Goal: Task Accomplishment & Management: Manage account settings

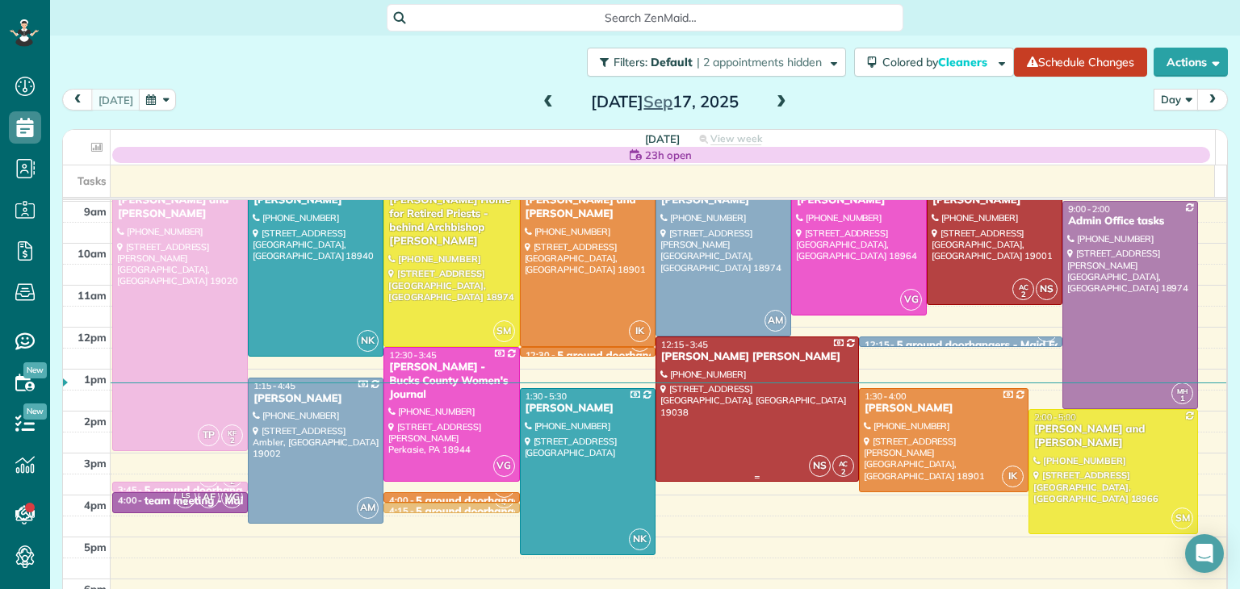
scroll to position [8, 0]
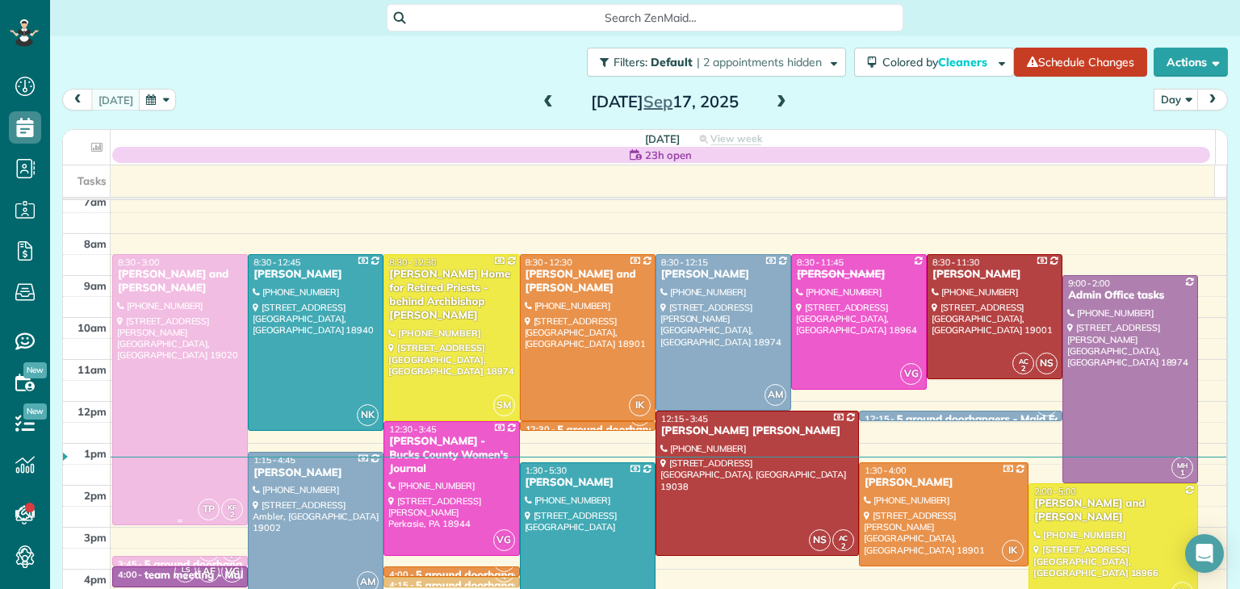
click at [177, 381] on div at bounding box center [180, 389] width 134 height 269
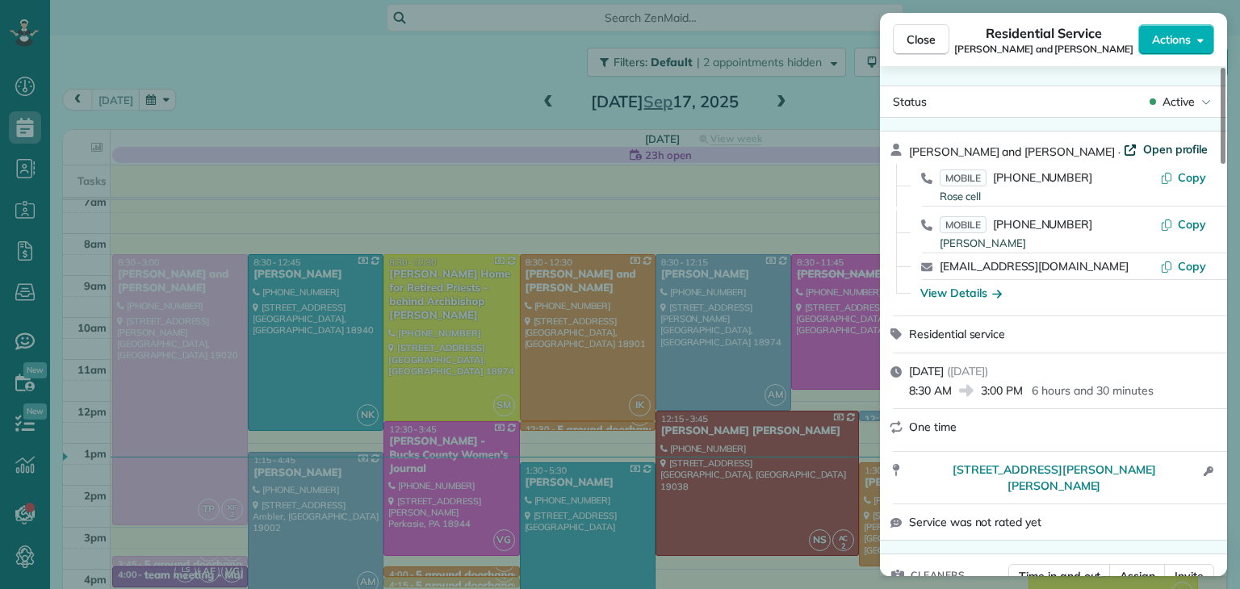
click at [1143, 145] on span "Open profile" at bounding box center [1175, 149] width 65 height 16
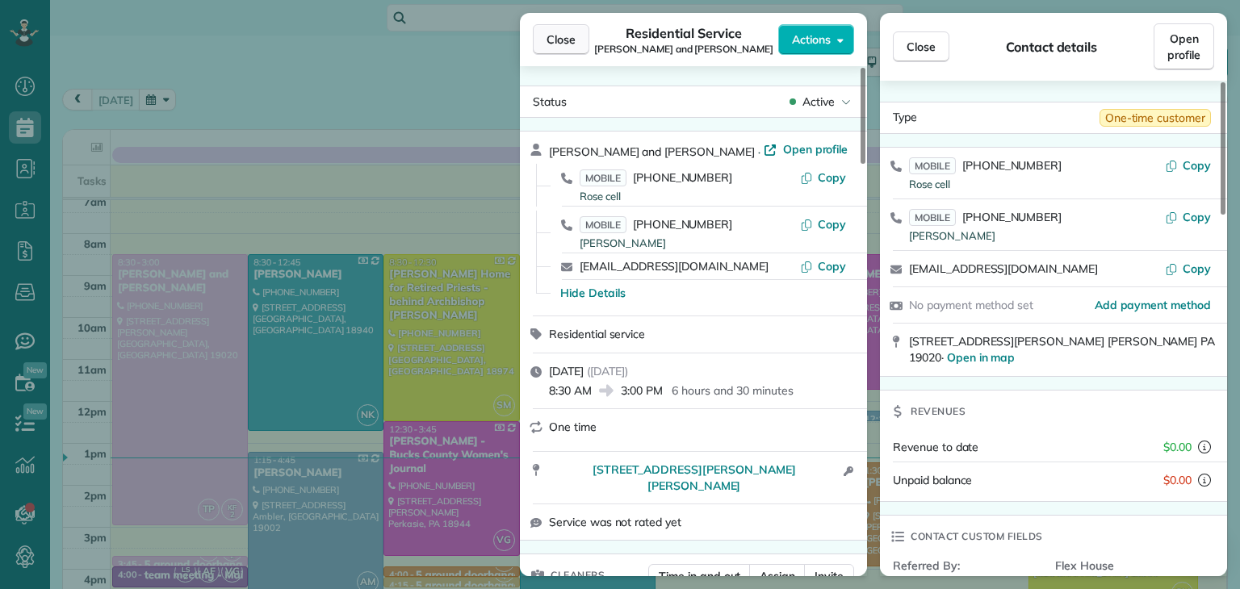
click at [565, 45] on span "Close" at bounding box center [560, 39] width 29 height 16
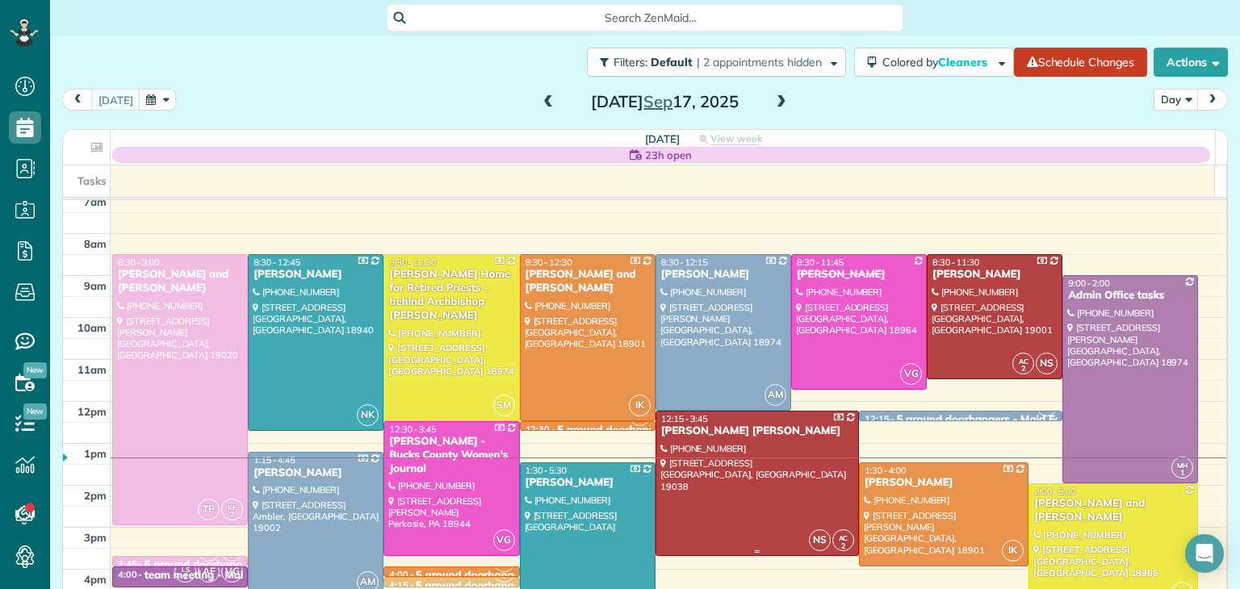
click at [792, 442] on div at bounding box center [757, 484] width 202 height 144
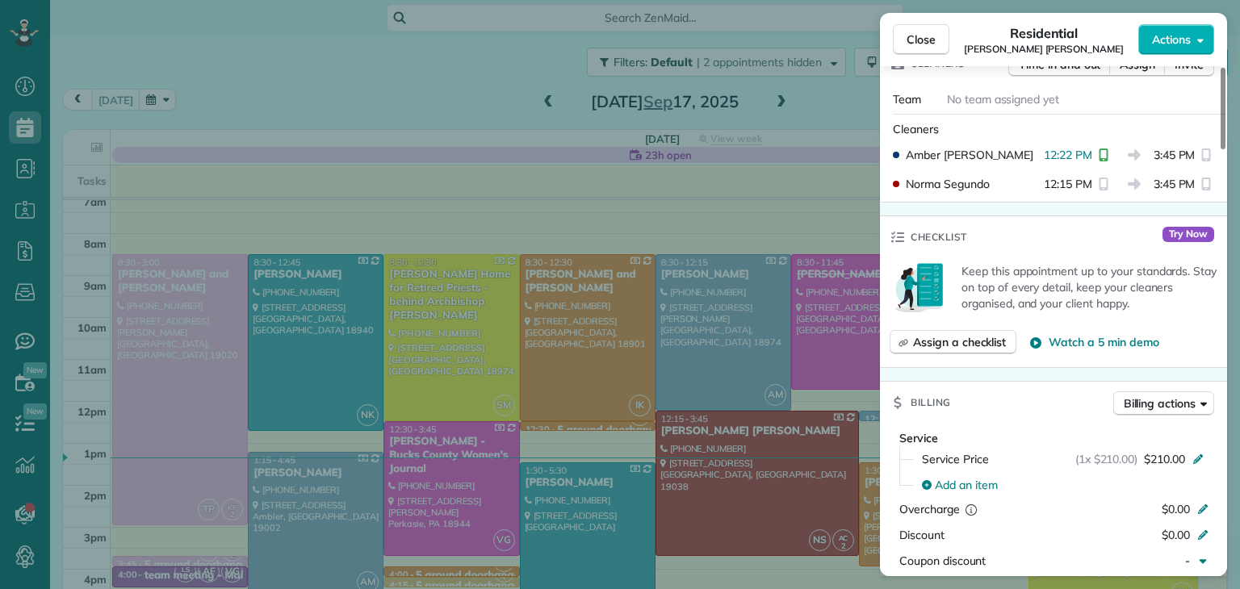
scroll to position [471, 0]
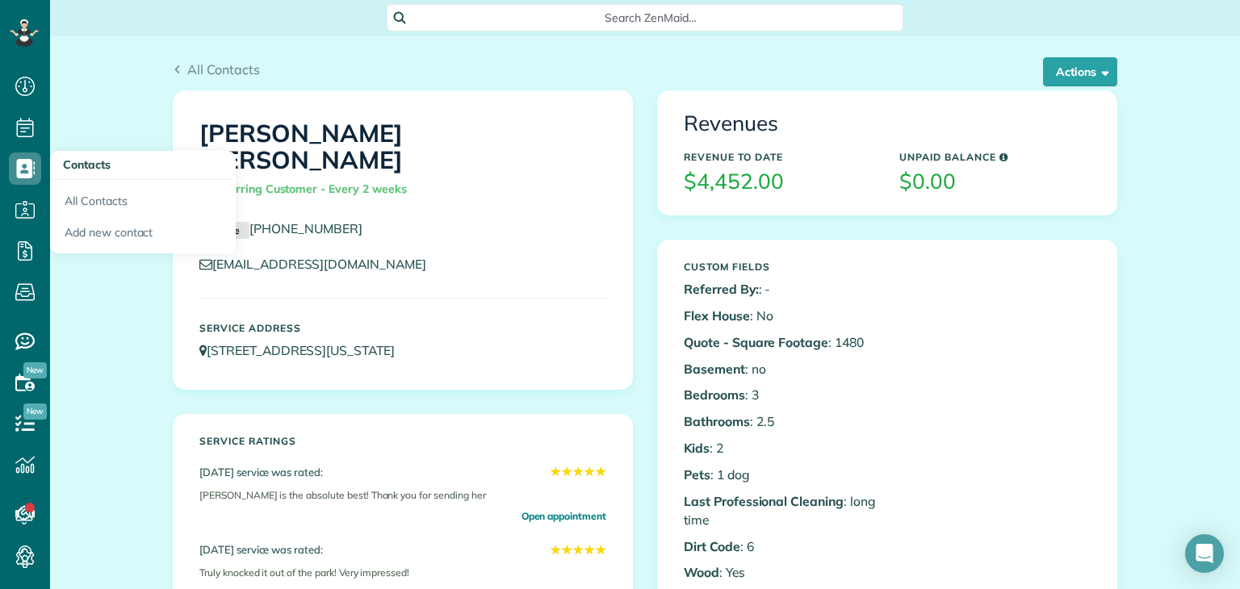
scroll to position [7, 7]
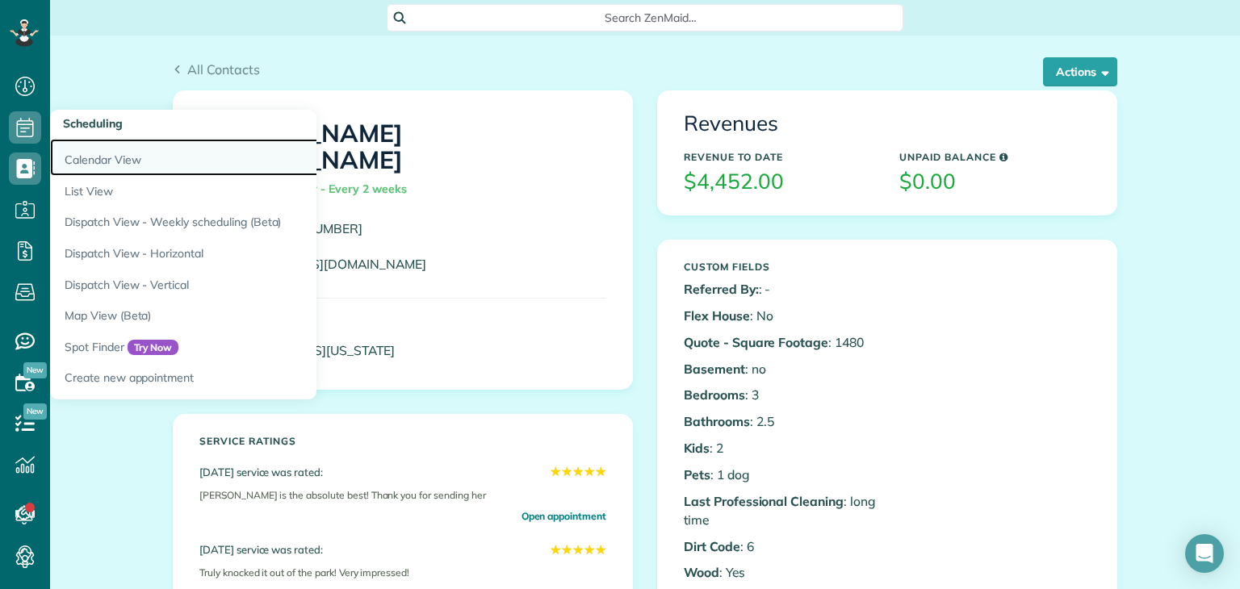
click at [123, 161] on link "Calendar View" at bounding box center [251, 157] width 403 height 37
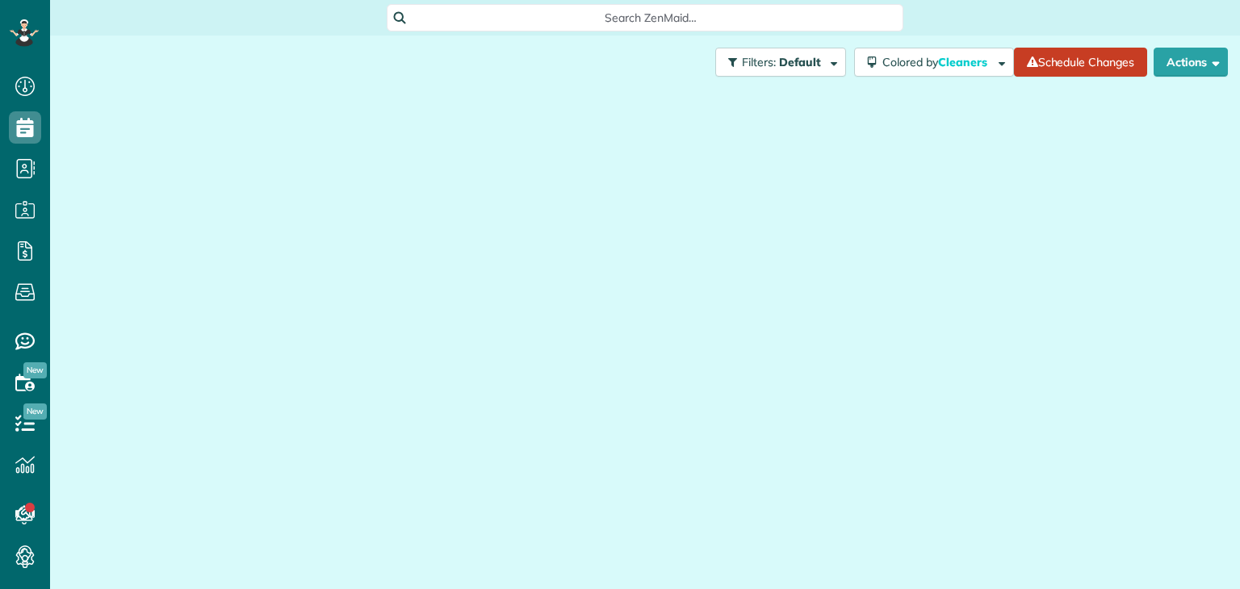
scroll to position [7, 7]
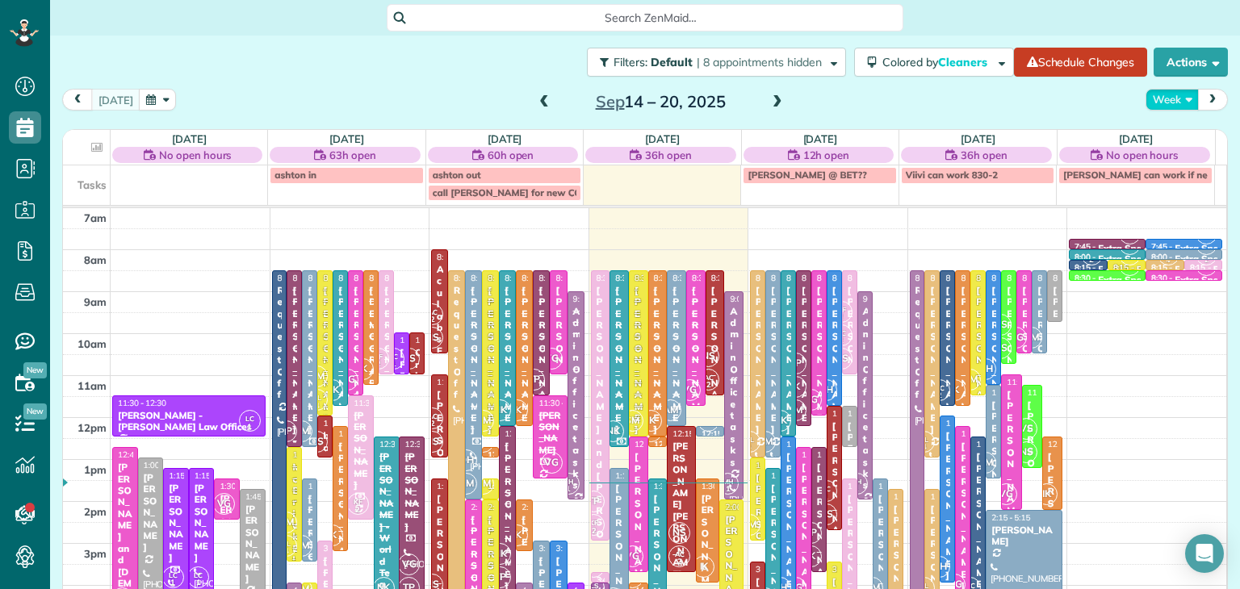
click at [1185, 109] on button "Week" at bounding box center [1171, 100] width 53 height 22
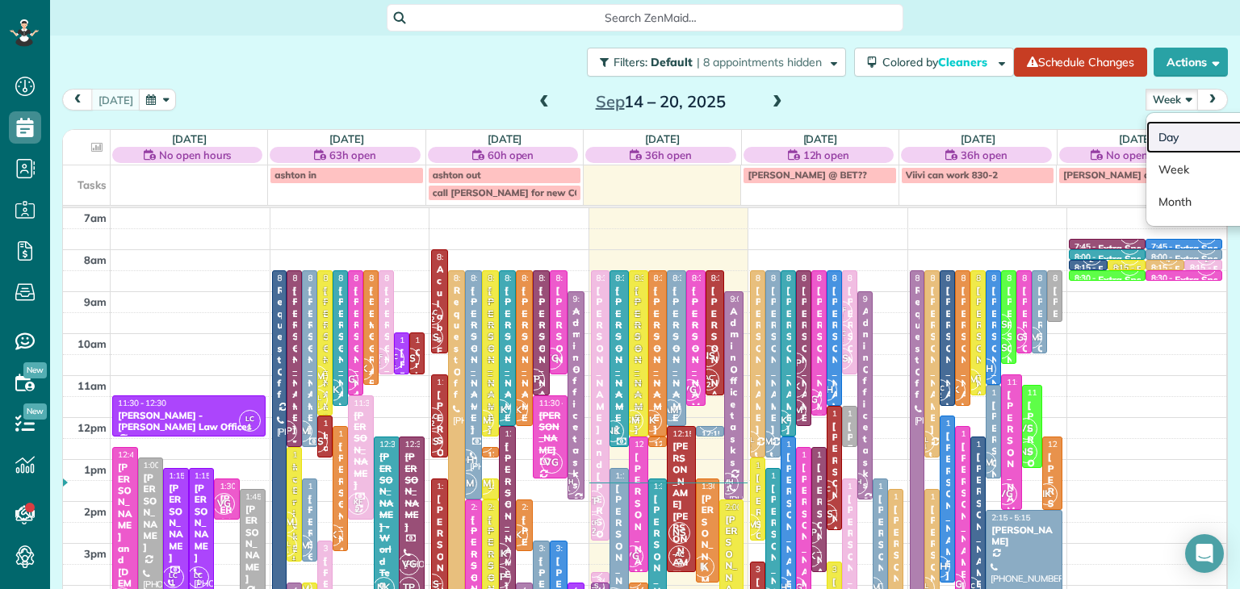
click at [1165, 141] on link "Day" at bounding box center [1210, 137] width 128 height 32
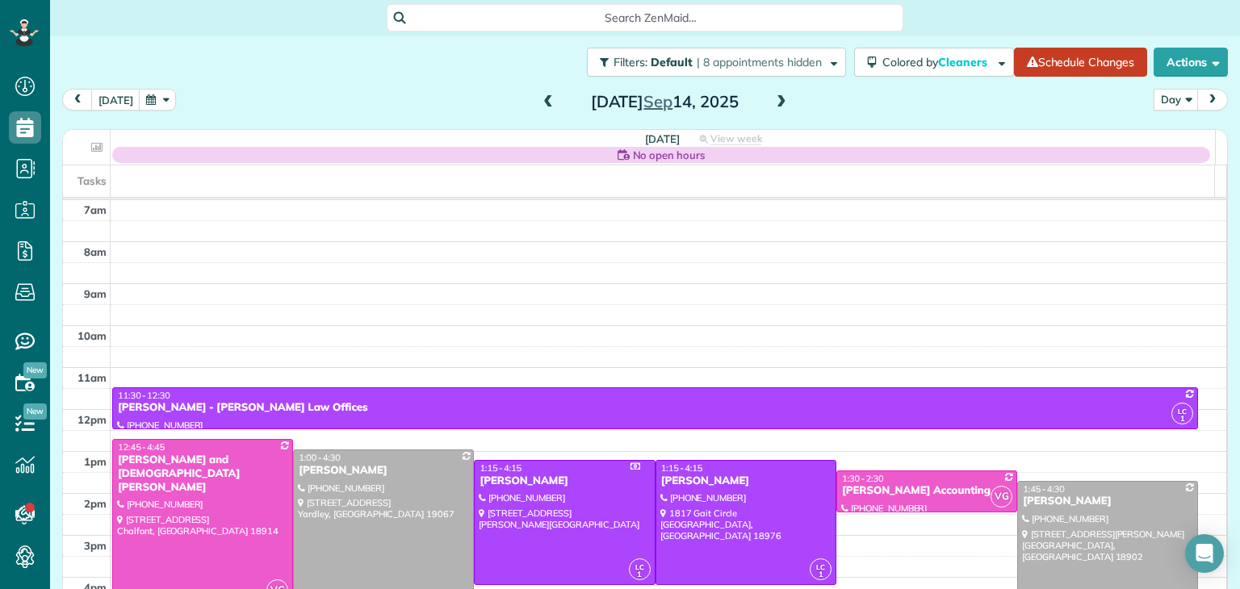
click at [775, 100] on span at bounding box center [781, 102] width 18 height 15
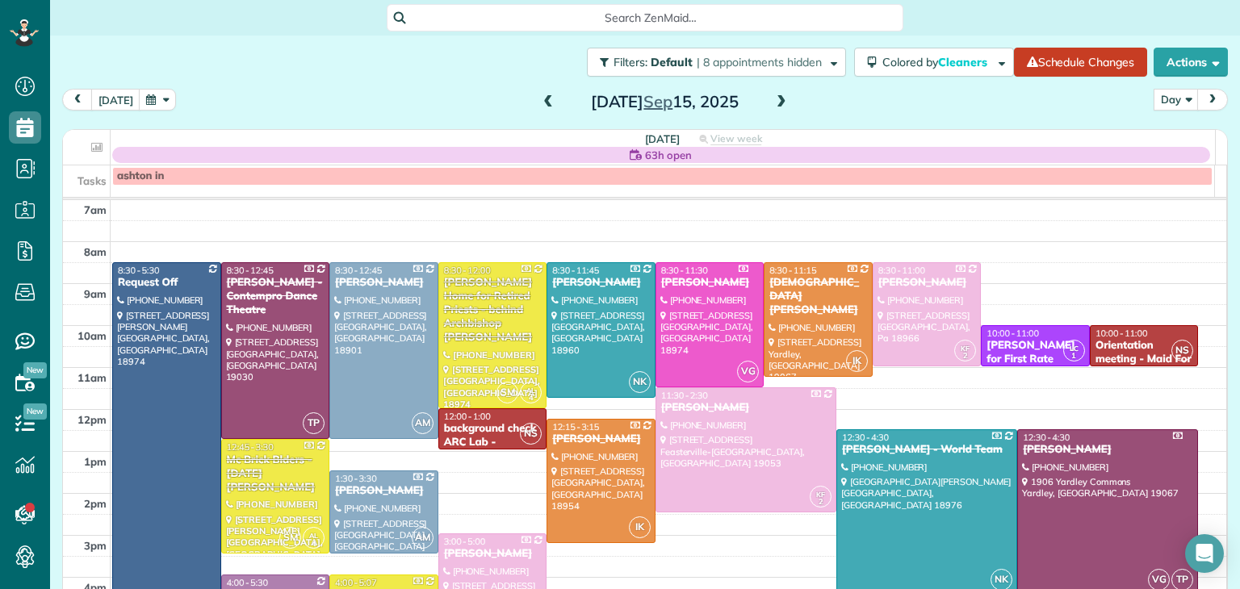
click at [775, 100] on span at bounding box center [781, 102] width 18 height 15
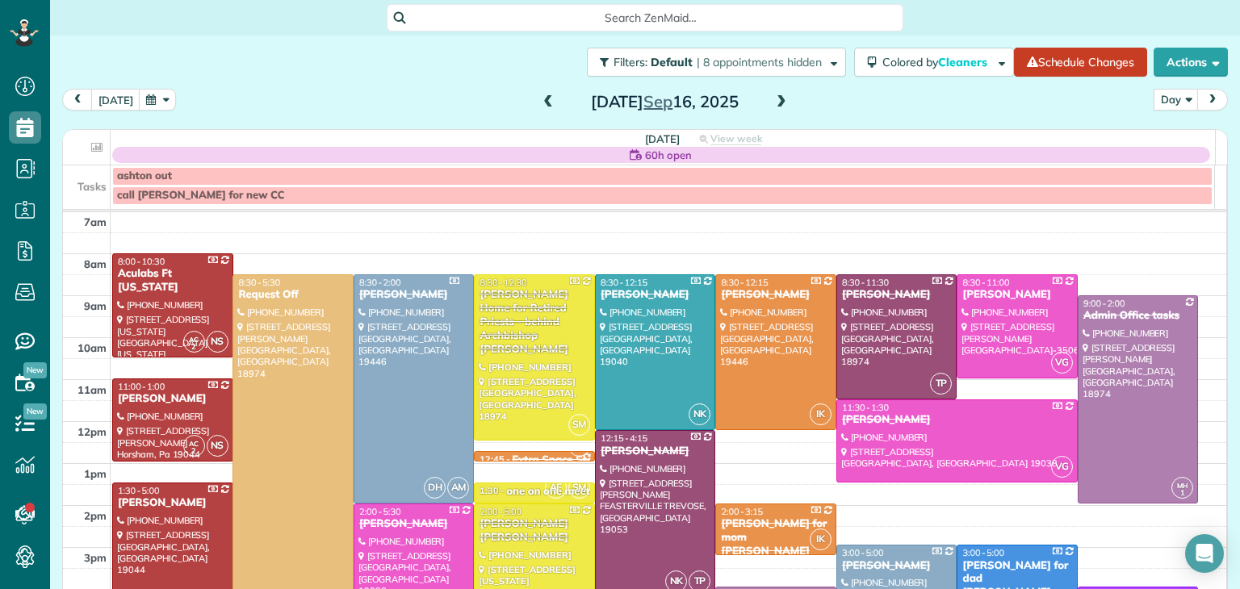
click at [775, 100] on span at bounding box center [781, 102] width 18 height 15
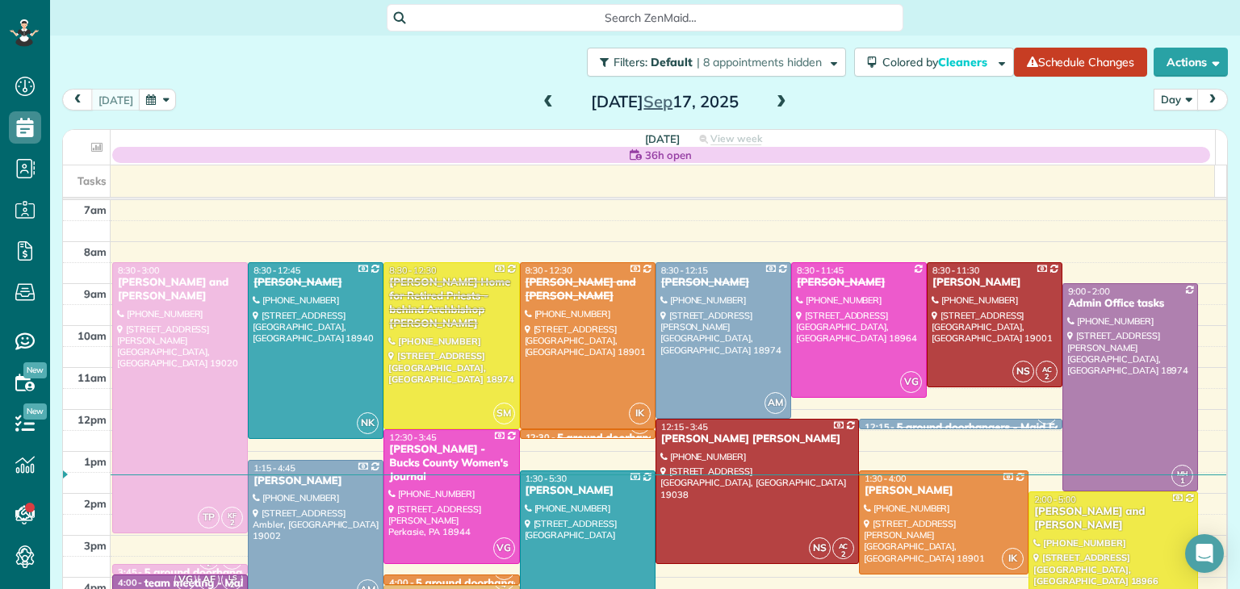
click at [775, 100] on span at bounding box center [781, 102] width 18 height 15
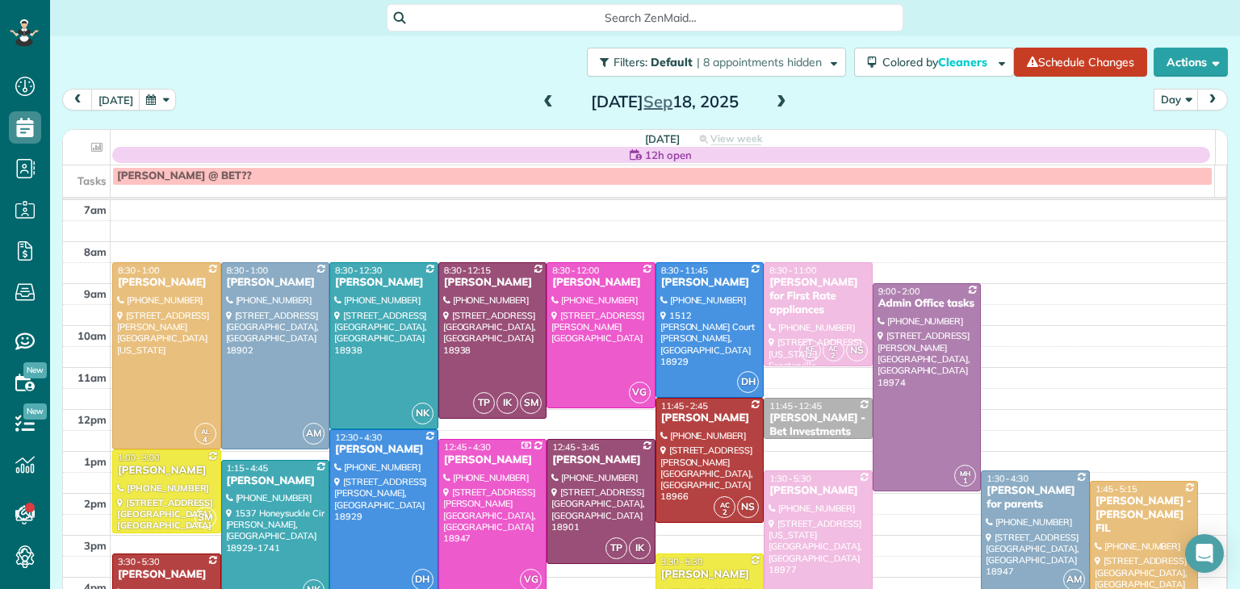
scroll to position [21, 0]
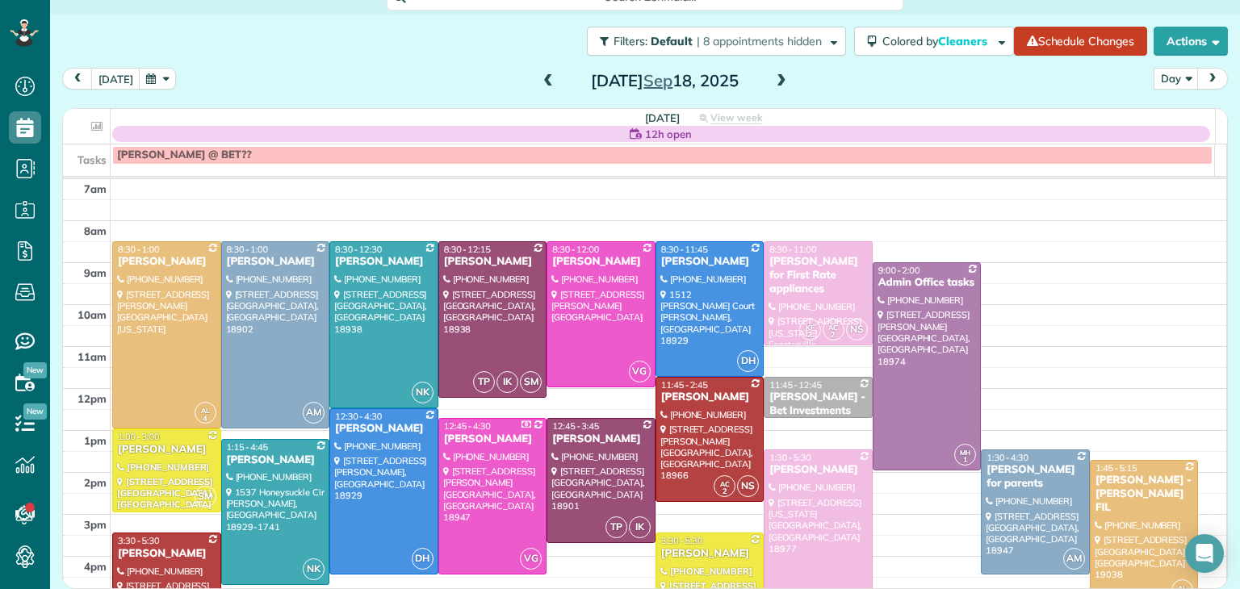
click at [545, 79] on span at bounding box center [548, 81] width 18 height 15
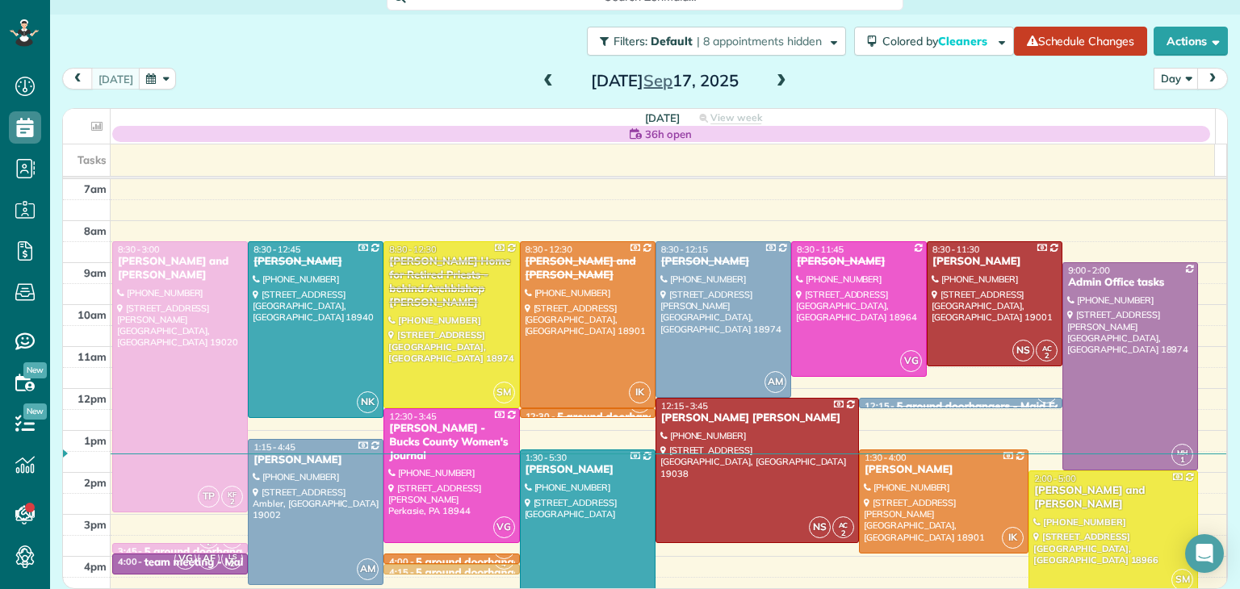
click at [545, 79] on span at bounding box center [548, 81] width 18 height 15
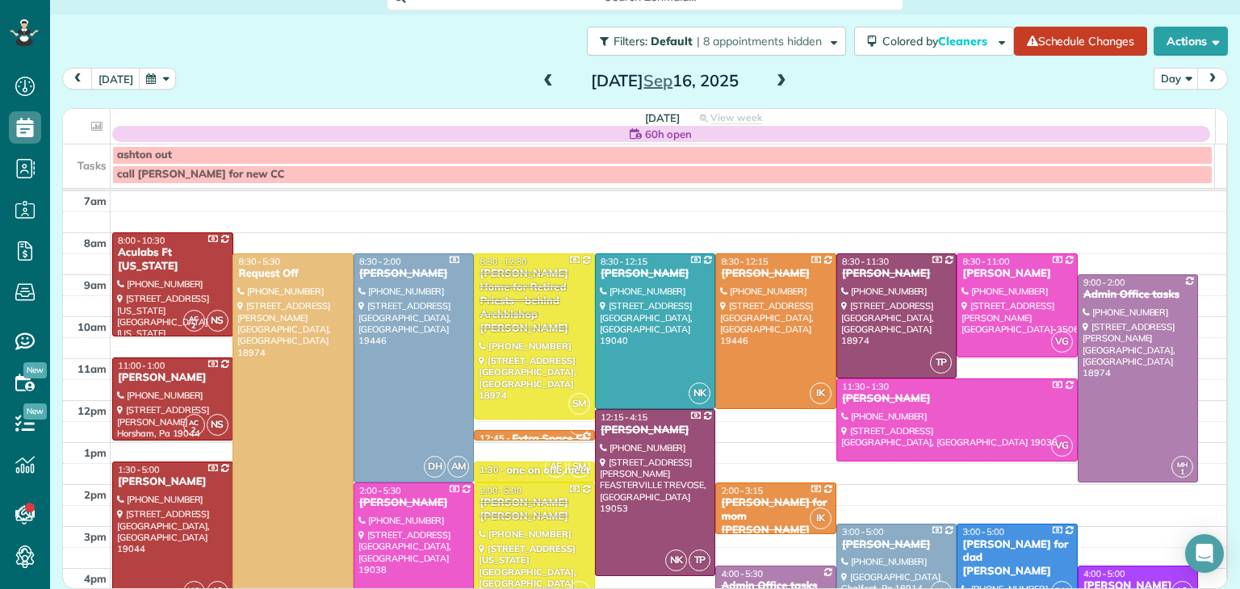
click at [545, 79] on span at bounding box center [548, 81] width 18 height 15
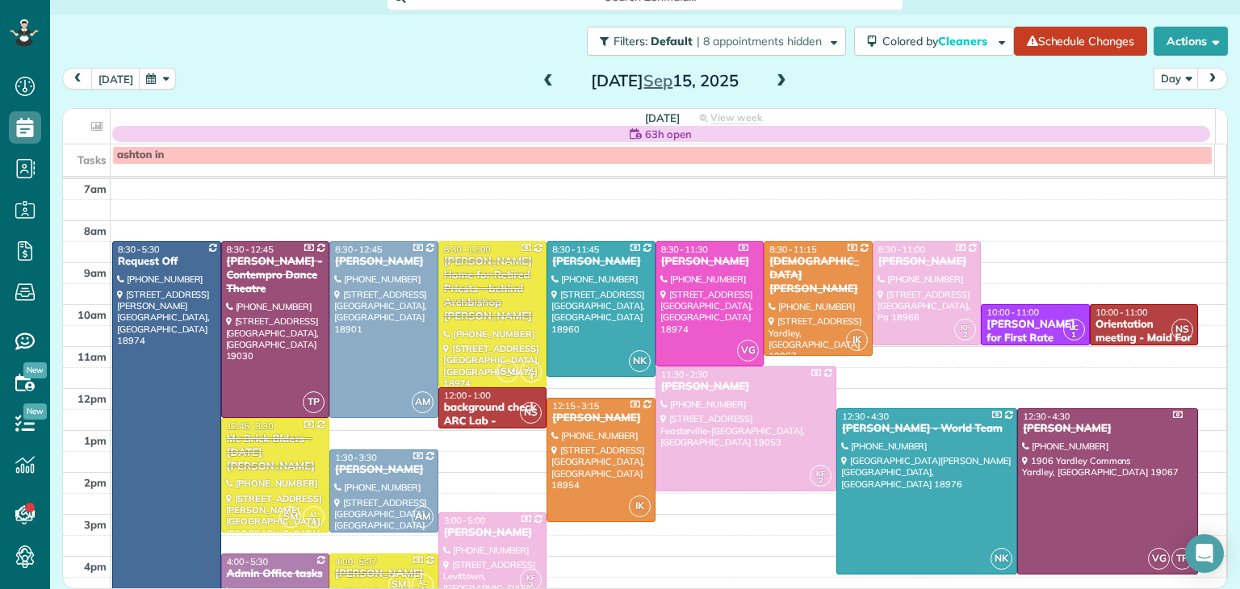
click at [545, 79] on span at bounding box center [548, 81] width 18 height 15
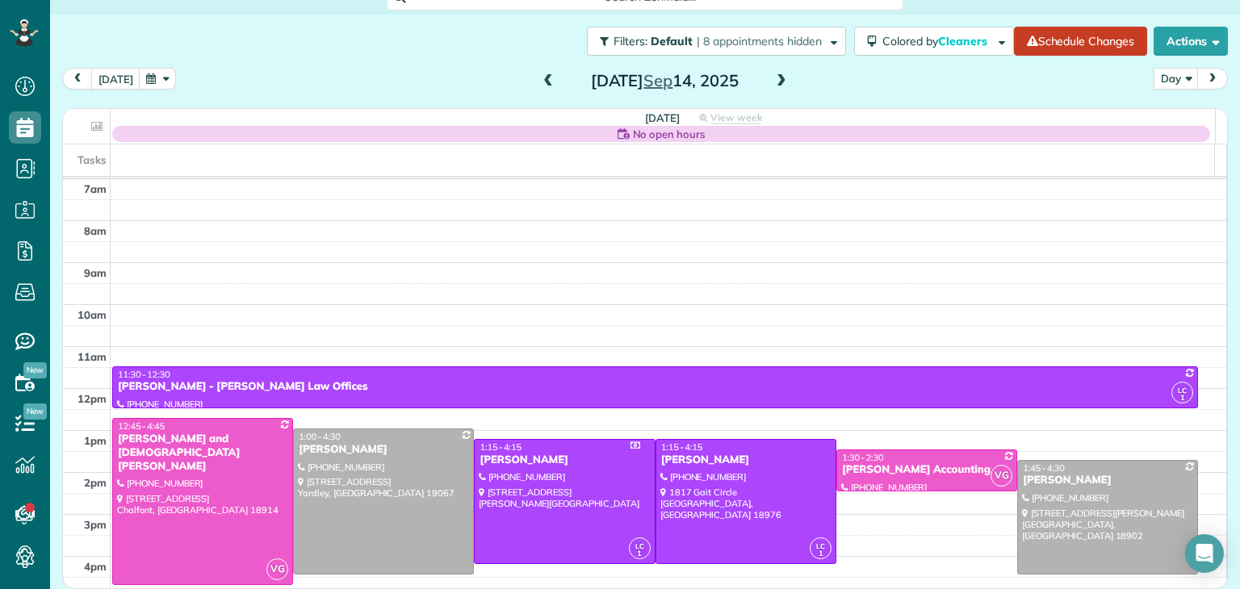
click at [545, 79] on span at bounding box center [548, 81] width 18 height 15
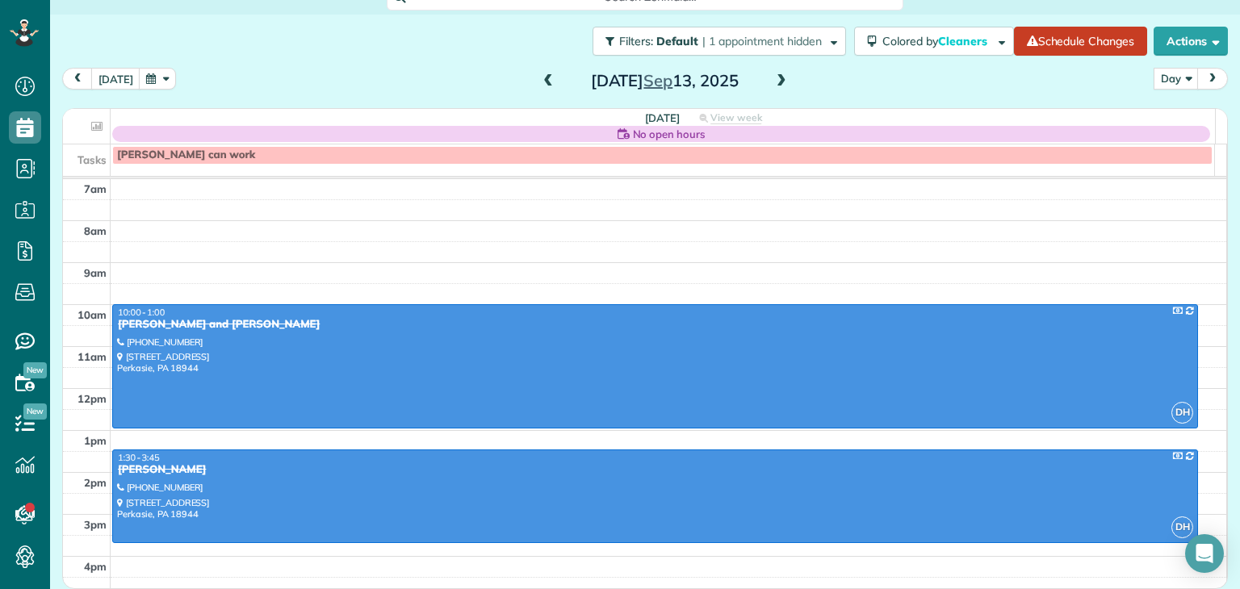
click at [545, 79] on span at bounding box center [548, 81] width 18 height 15
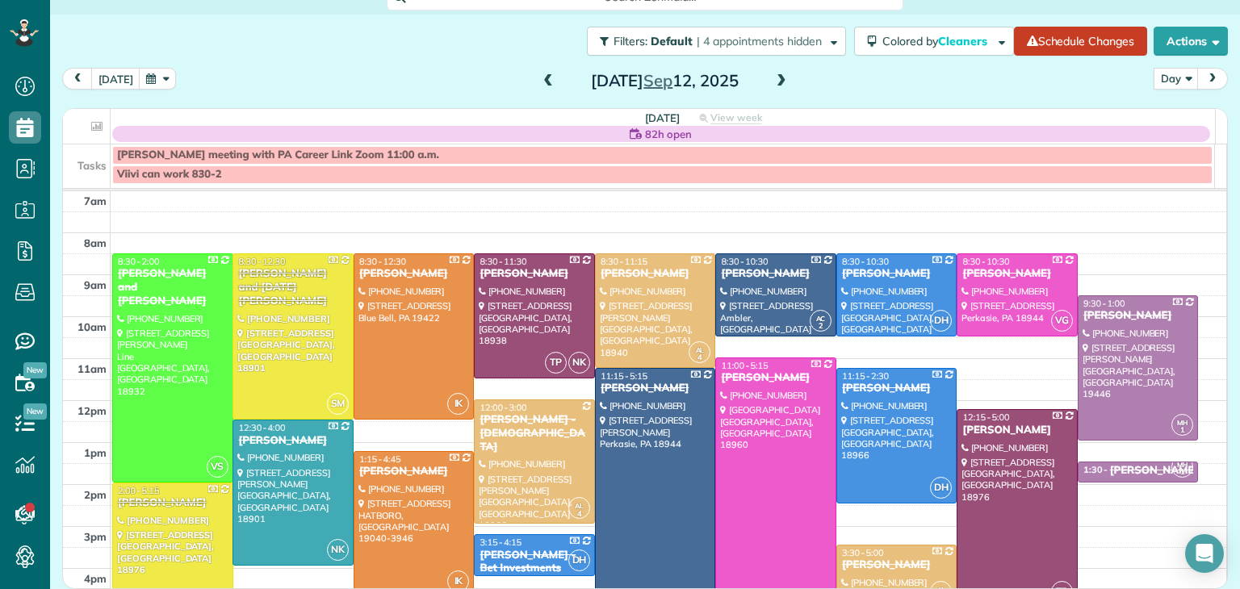
click at [545, 79] on span at bounding box center [548, 81] width 18 height 15
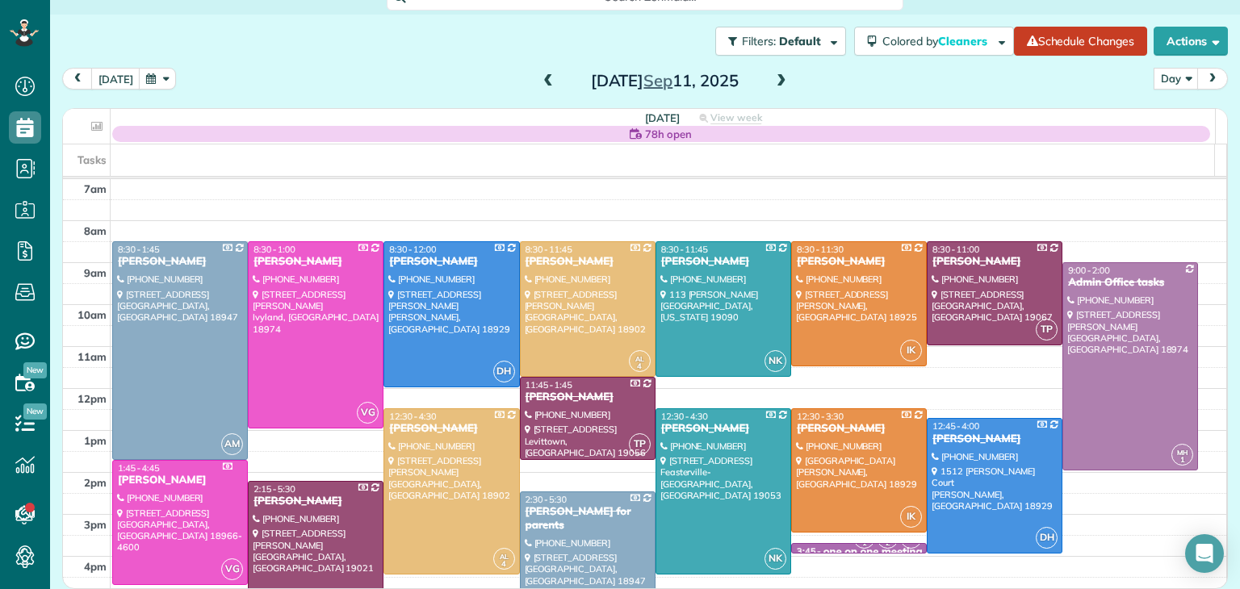
click at [777, 74] on span at bounding box center [781, 81] width 18 height 15
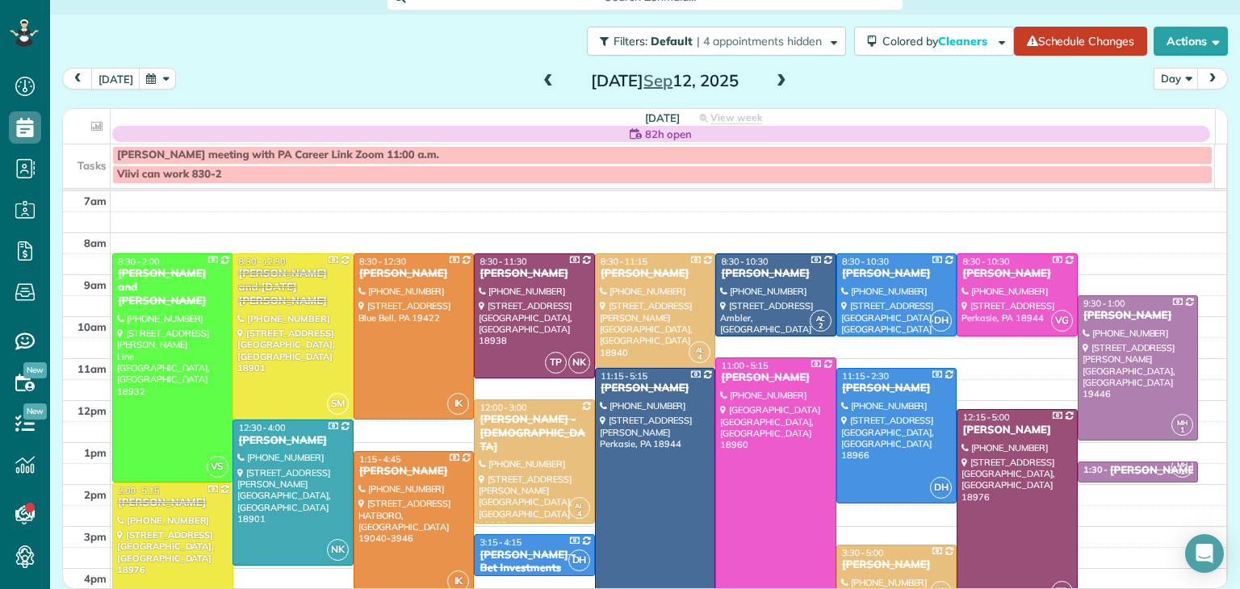
click at [541, 75] on span at bounding box center [548, 81] width 18 height 15
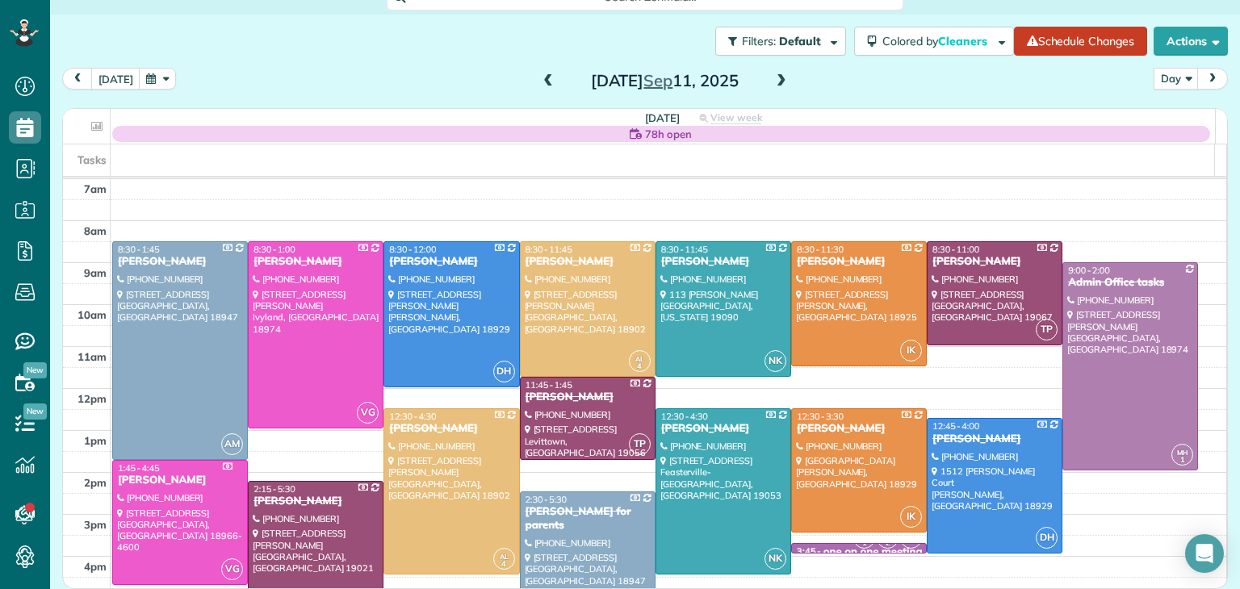
click at [772, 88] on span at bounding box center [781, 81] width 18 height 15
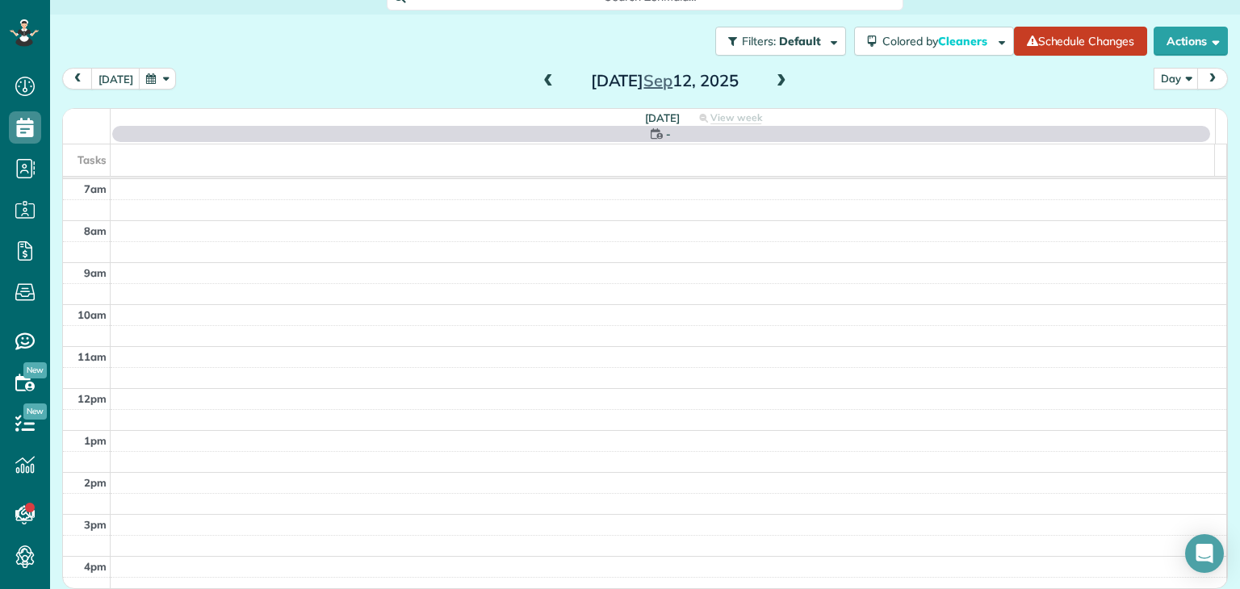
click at [772, 88] on span at bounding box center [781, 81] width 18 height 15
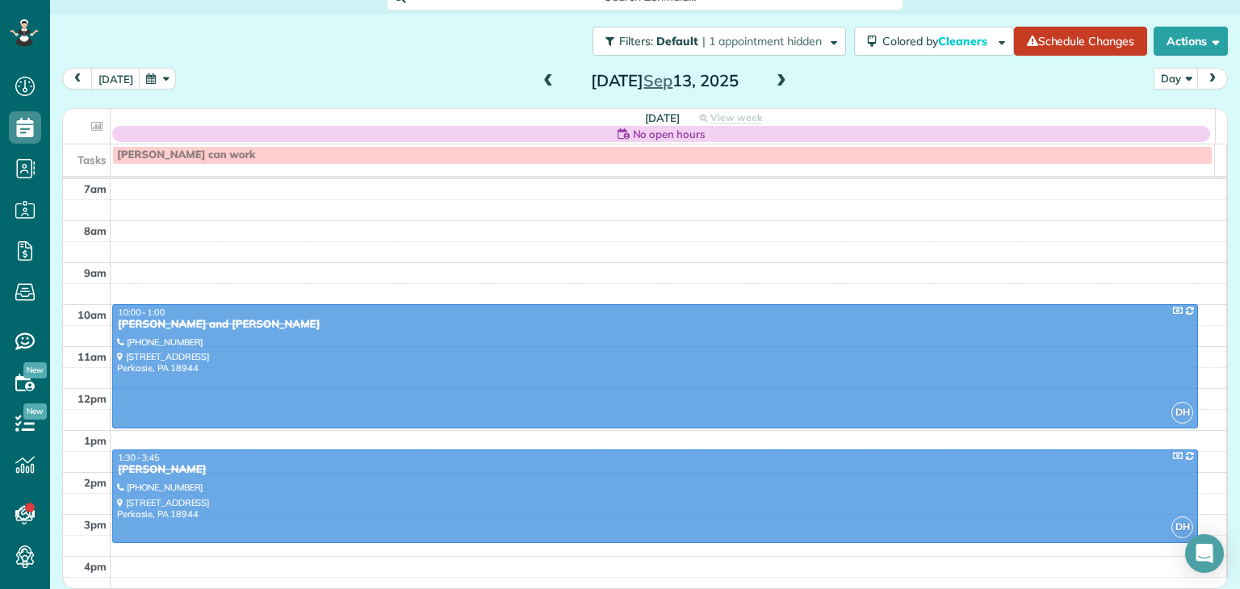
click at [772, 88] on span at bounding box center [781, 81] width 18 height 15
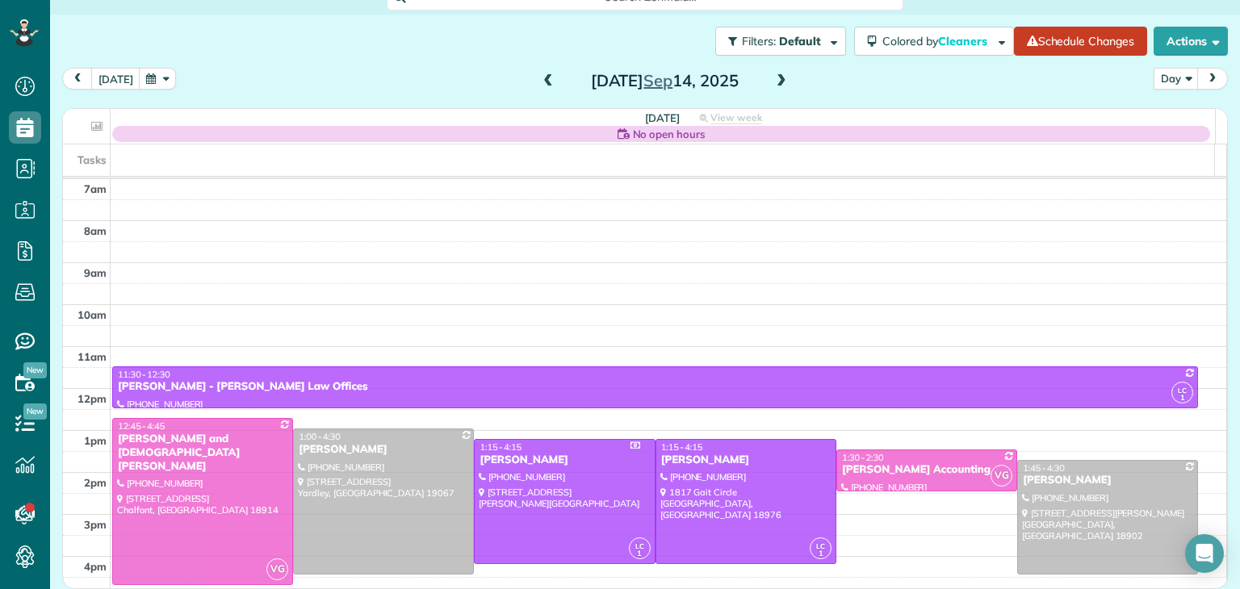
click at [772, 88] on span at bounding box center [781, 81] width 18 height 15
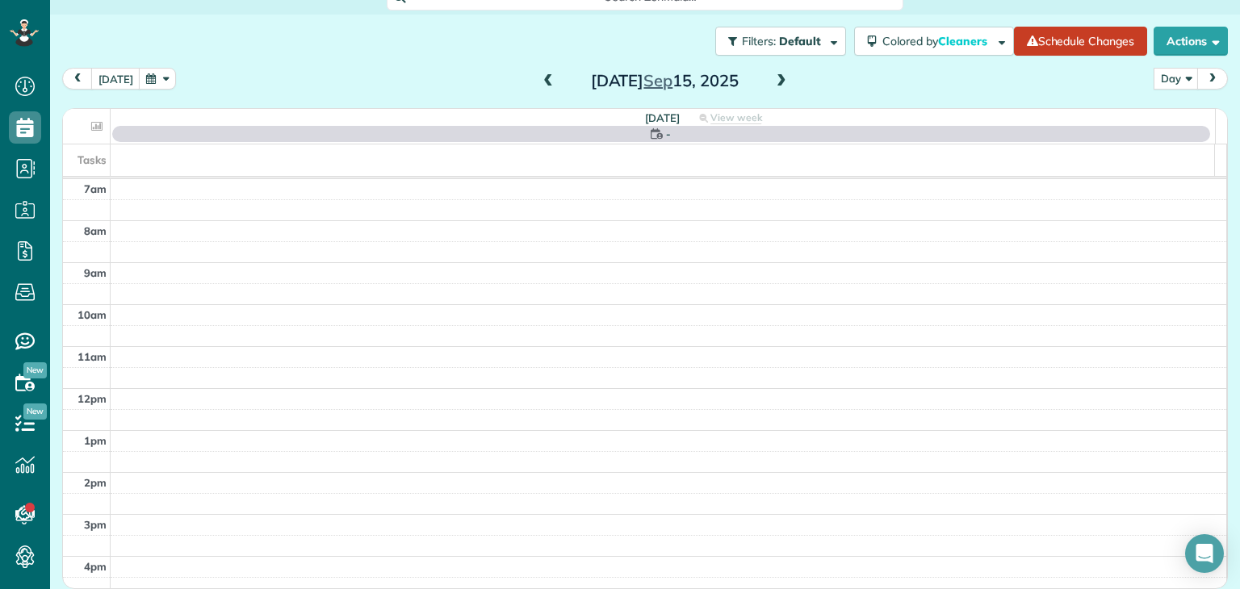
click at [772, 88] on span at bounding box center [781, 81] width 18 height 15
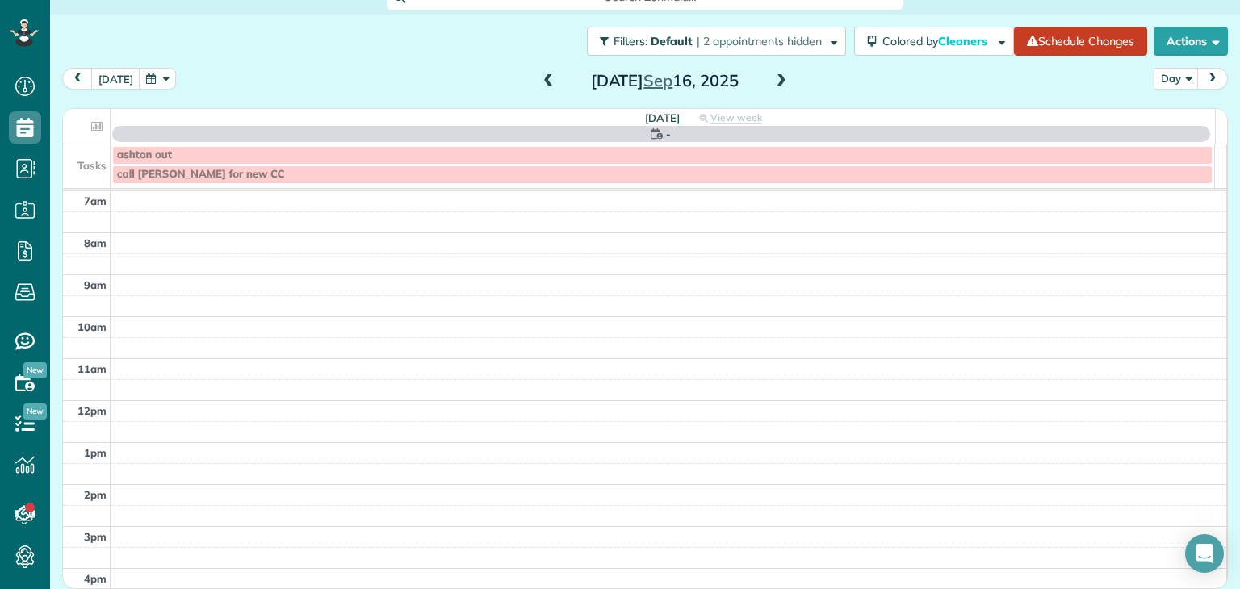
click at [772, 88] on span at bounding box center [781, 81] width 18 height 15
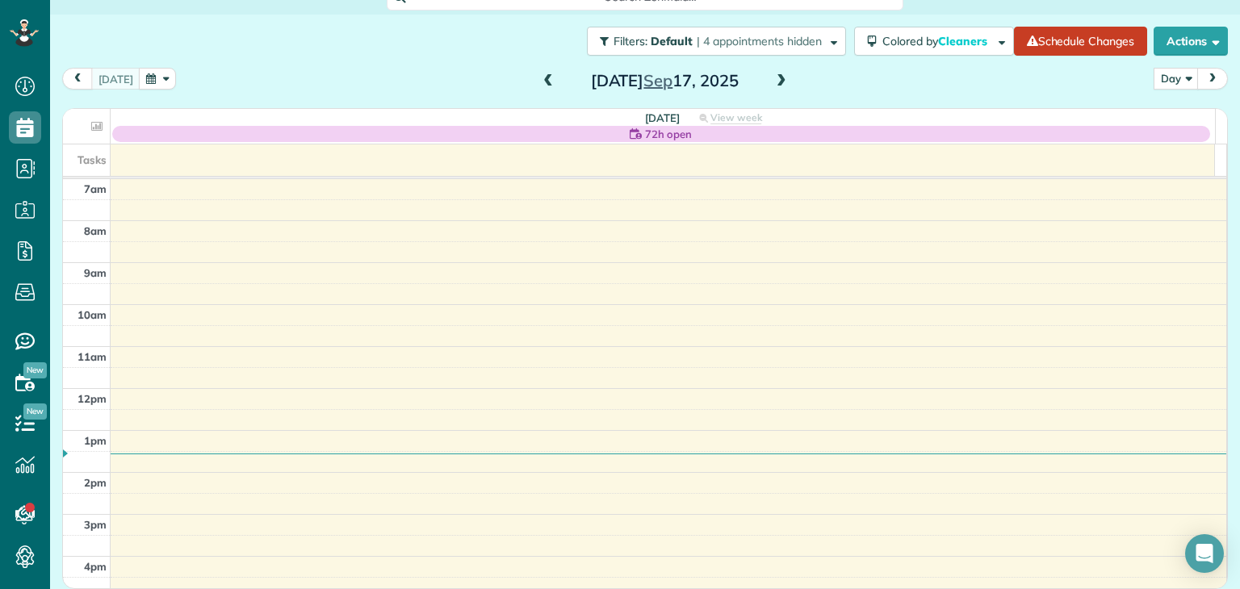
click at [772, 88] on span at bounding box center [781, 81] width 18 height 15
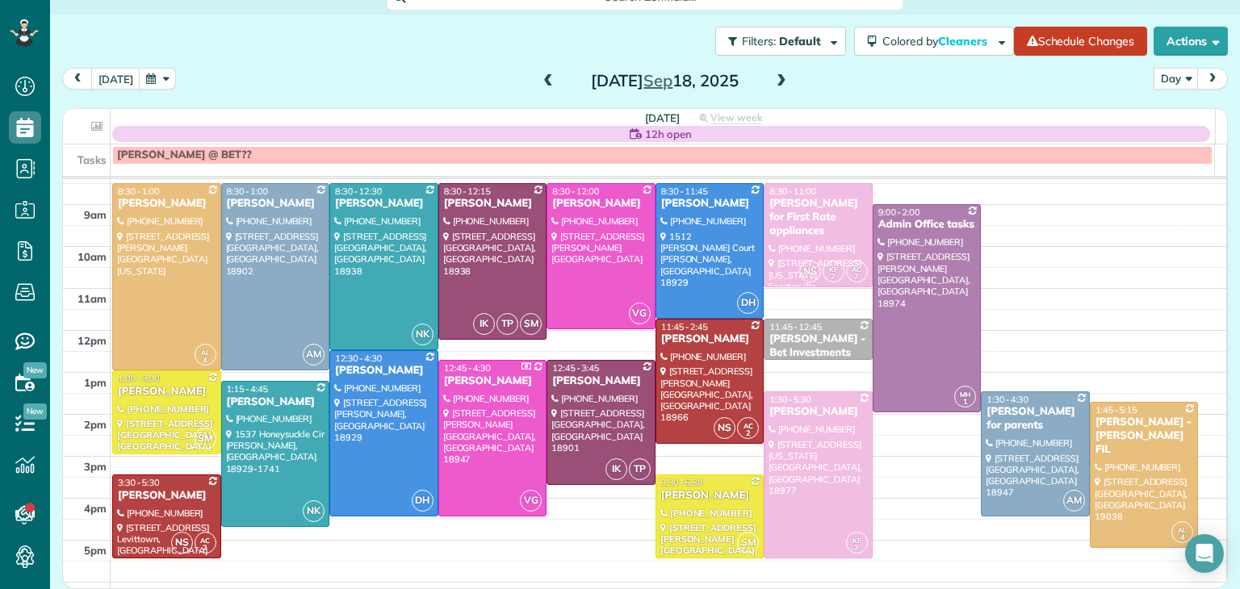
scroll to position [60, 0]
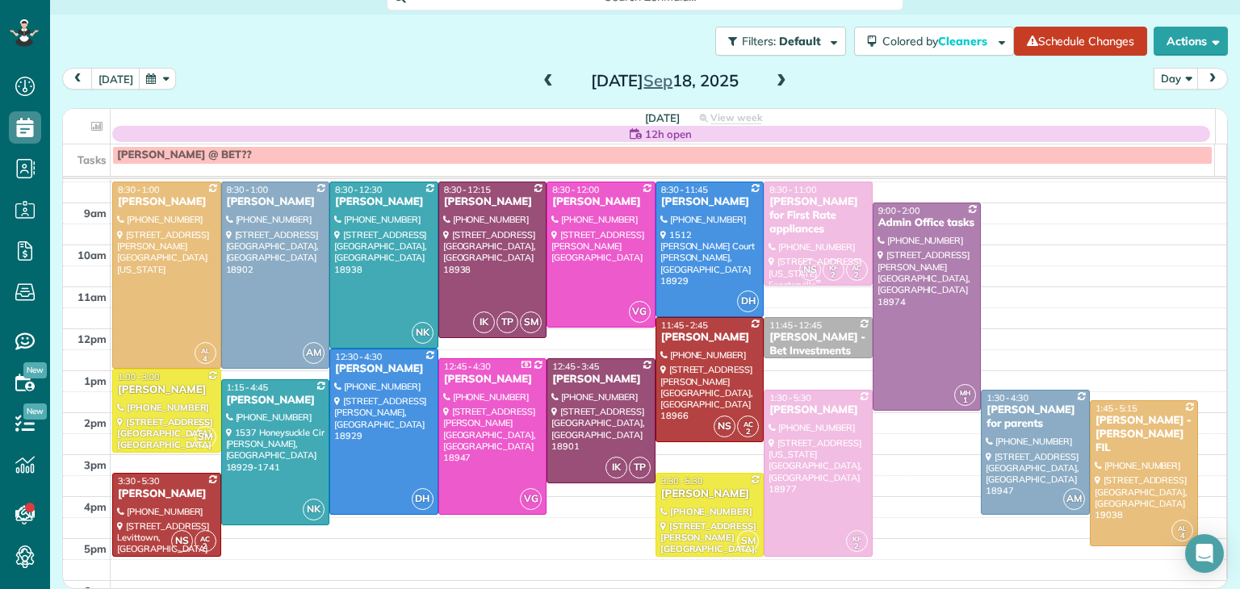
click at [826, 232] on div "Shawn Lolk for First Rate appliances" at bounding box center [817, 215] width 99 height 41
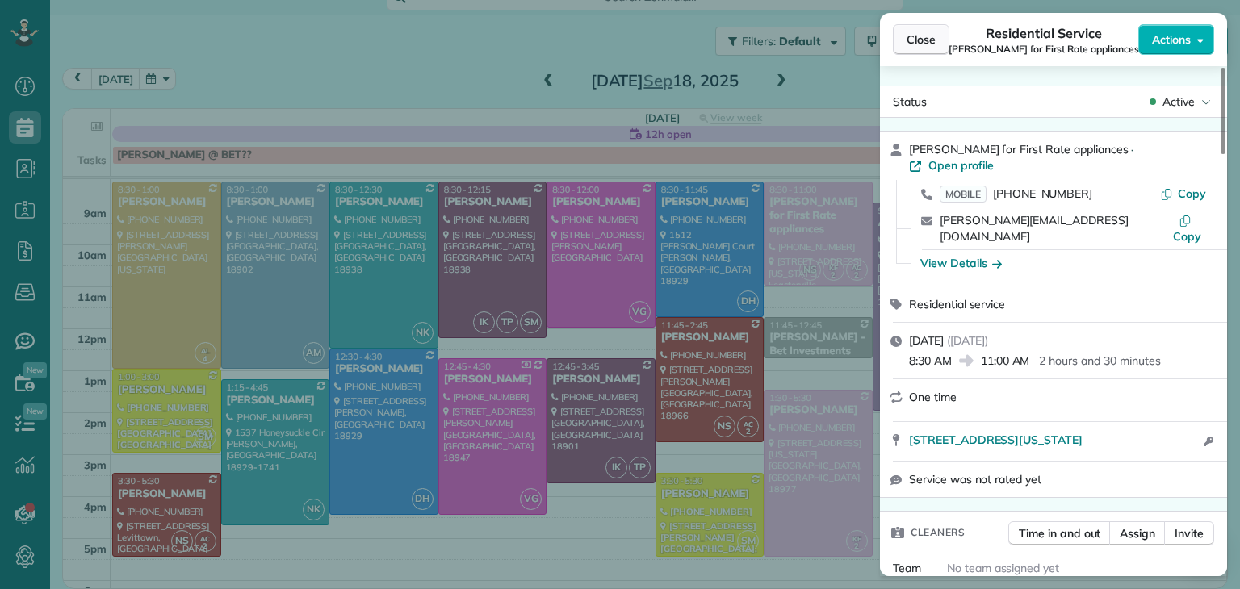
click at [918, 36] on span "Close" at bounding box center [920, 39] width 29 height 16
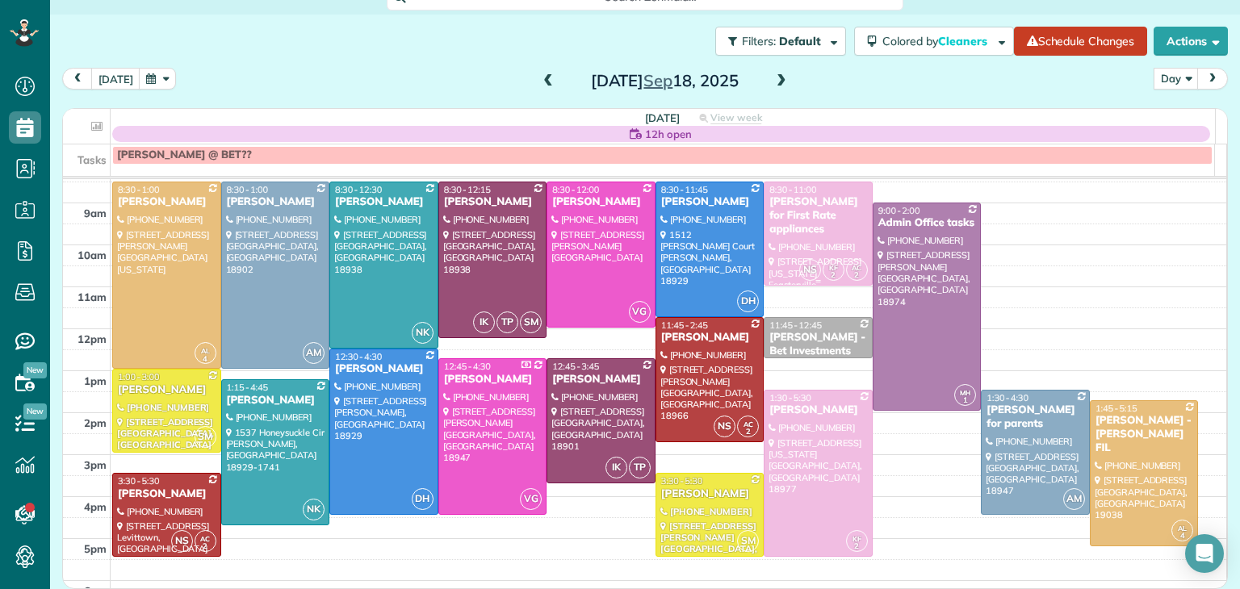
click at [821, 240] on div at bounding box center [817, 233] width 107 height 102
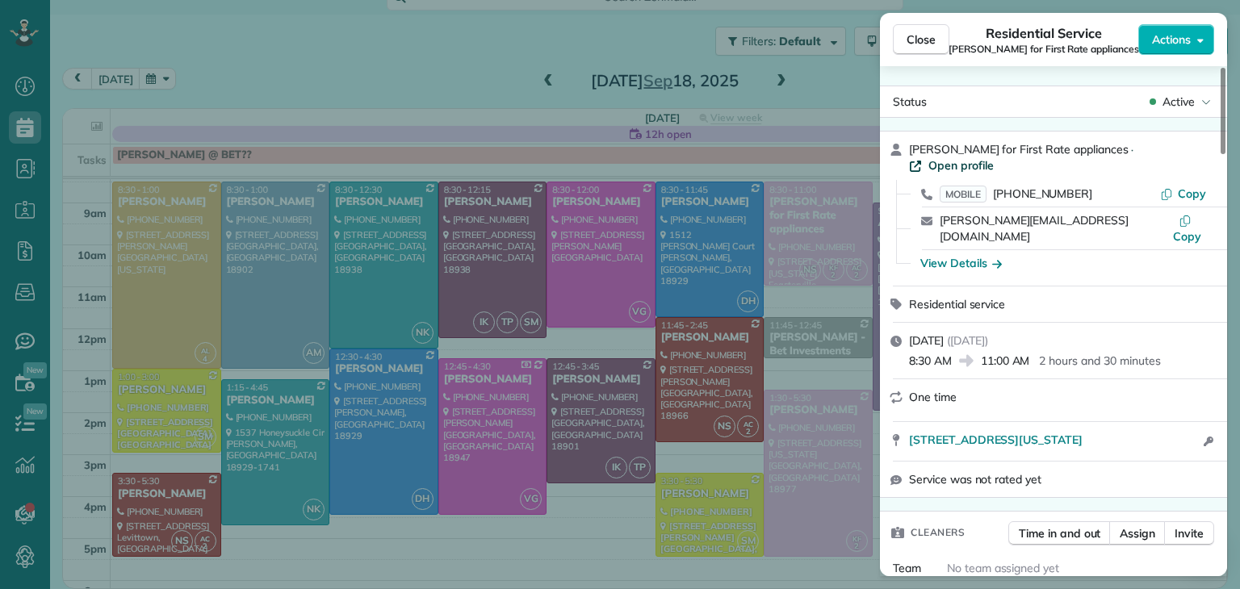
click at [993, 157] on span "Open profile" at bounding box center [960, 165] width 65 height 16
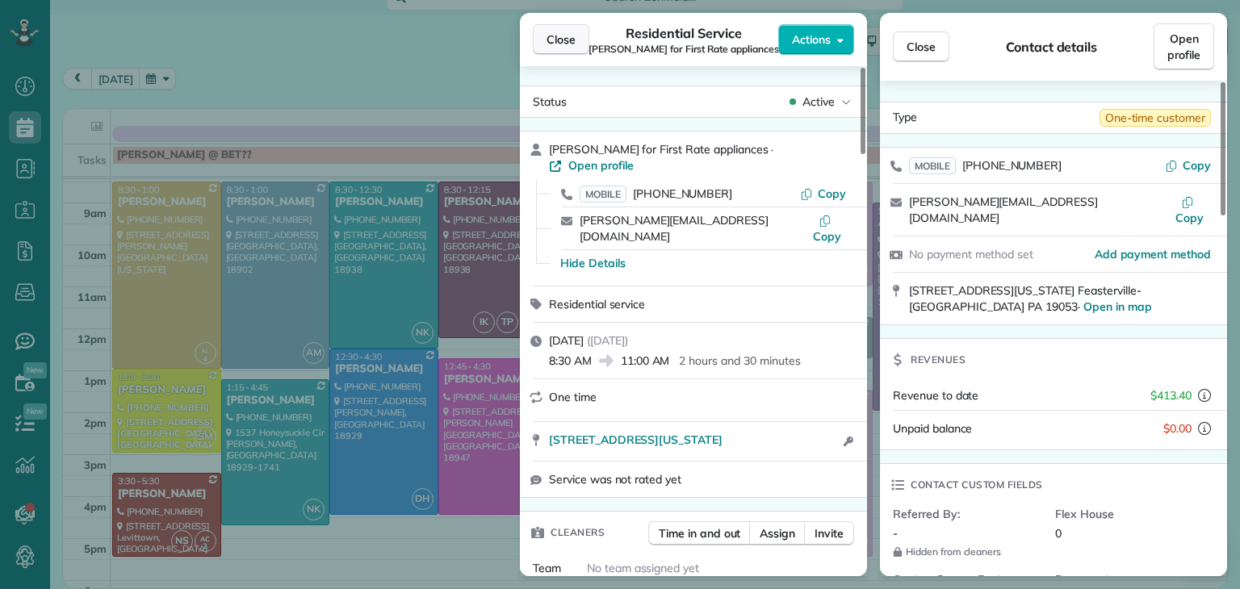
click at [561, 36] on span "Close" at bounding box center [560, 39] width 29 height 16
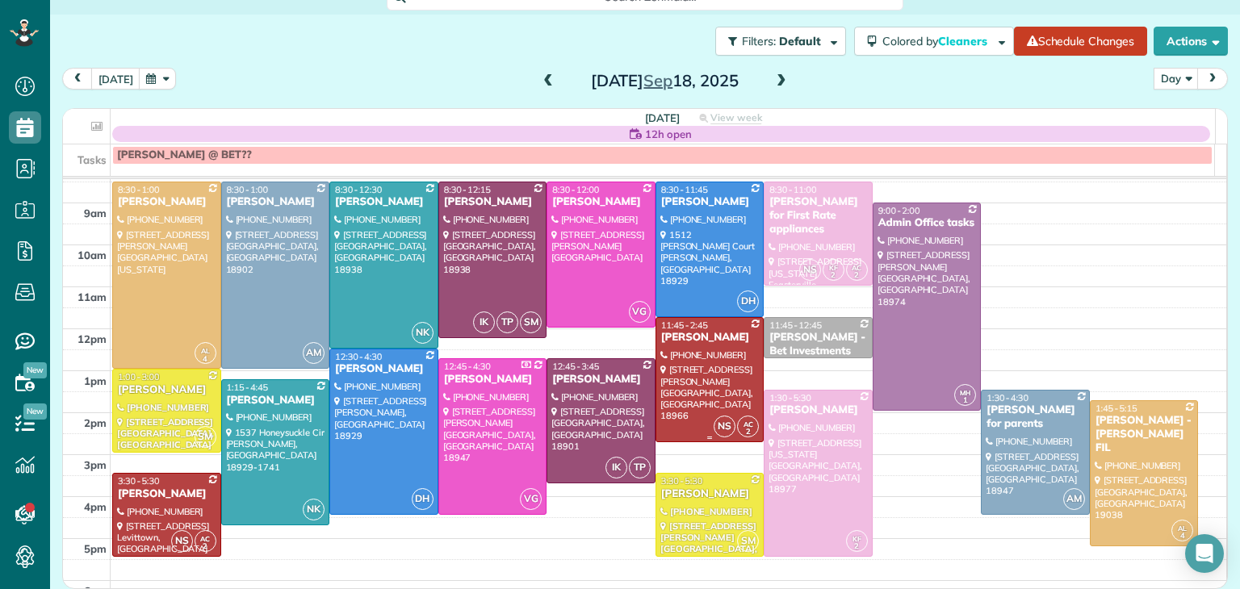
click at [720, 365] on div at bounding box center [709, 379] width 107 height 123
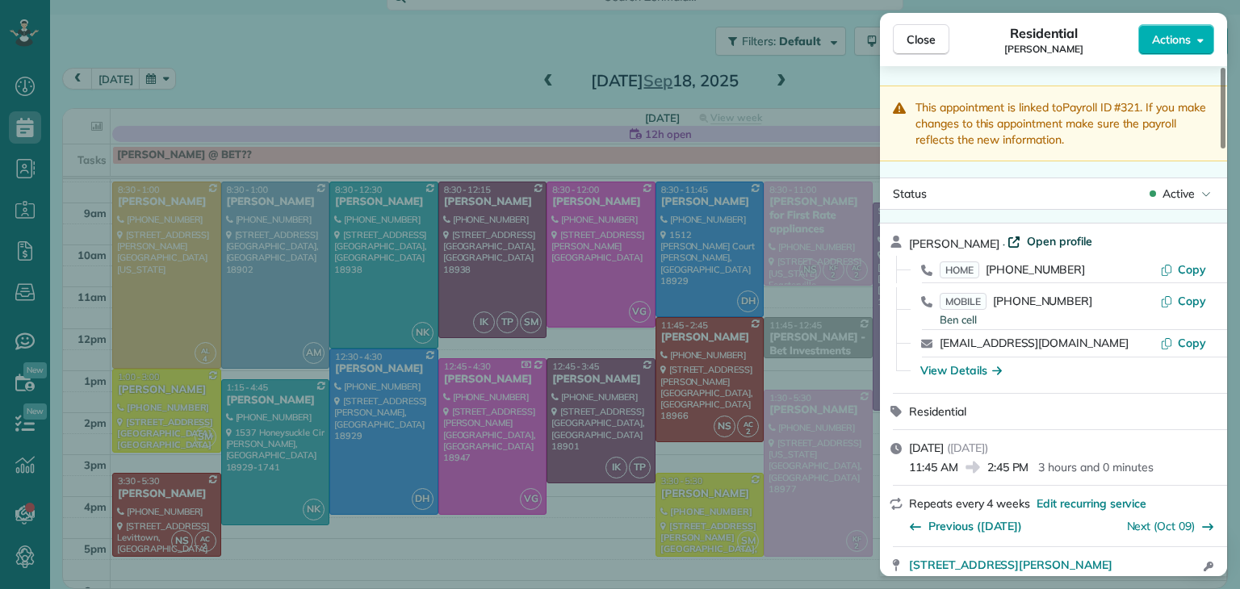
click at [1038, 238] on span "Open profile" at bounding box center [1058, 241] width 65 height 16
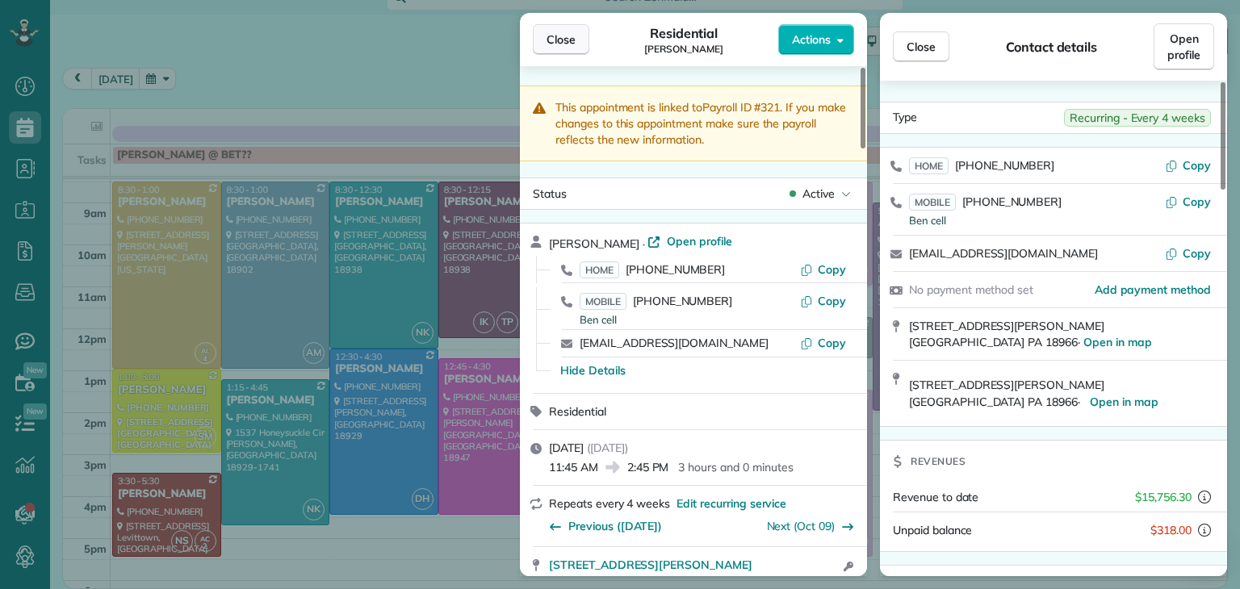
click at [542, 44] on button "Close" at bounding box center [561, 39] width 56 height 31
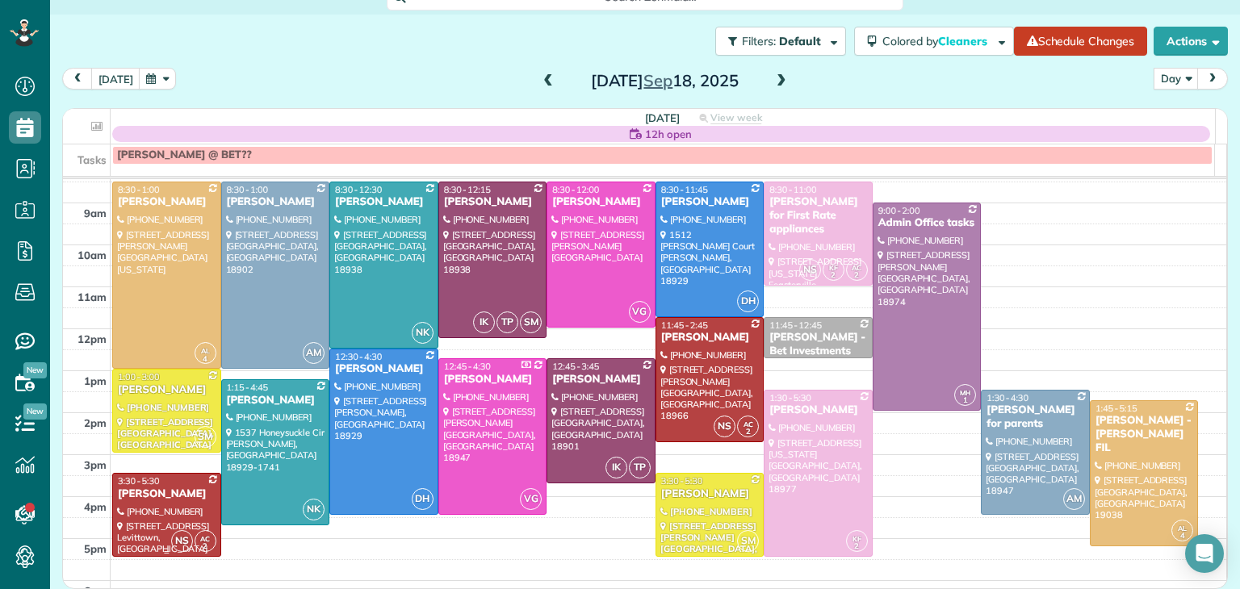
click at [162, 496] on div "Lia BenYishay" at bounding box center [166, 494] width 99 height 14
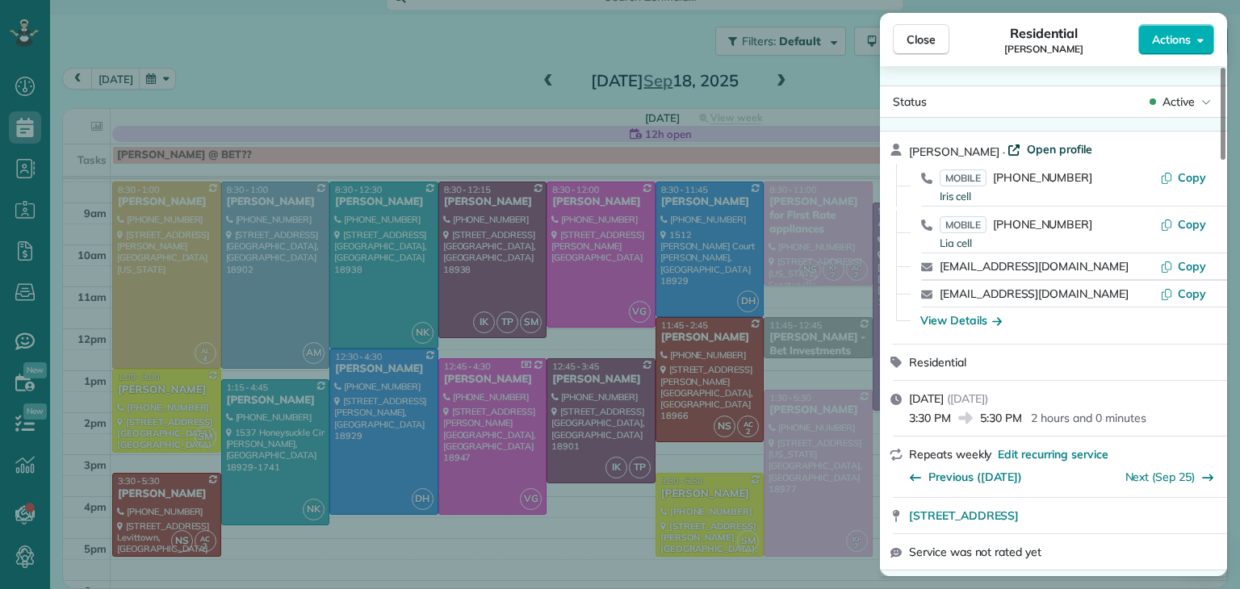
click at [1039, 151] on span "Open profile" at bounding box center [1058, 149] width 65 height 16
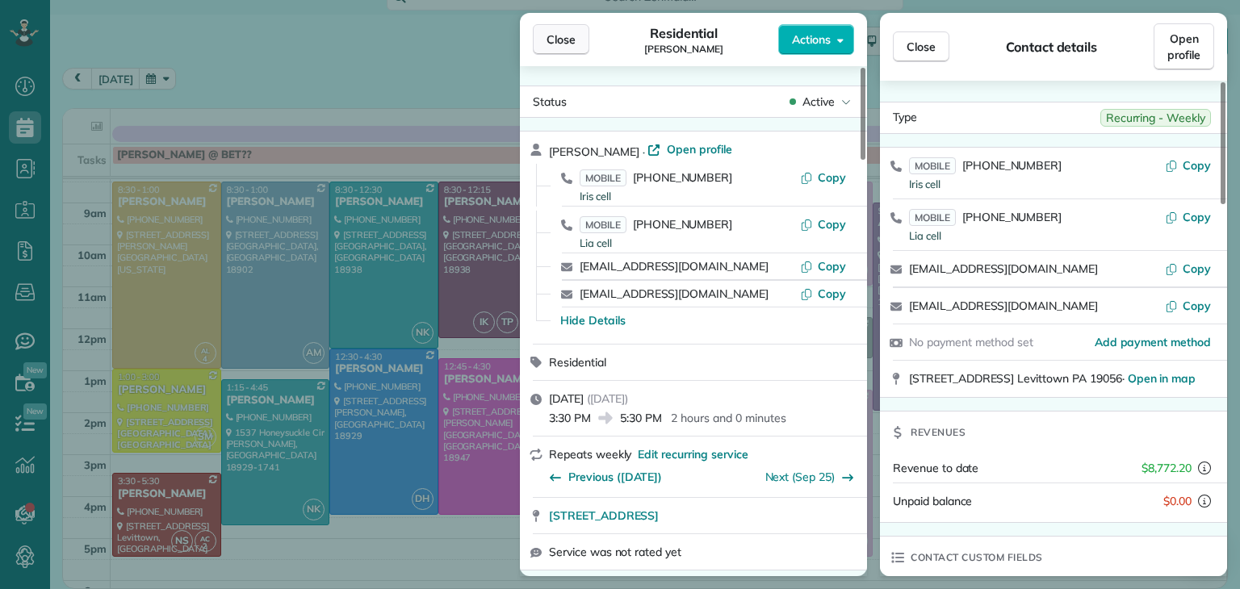
click at [575, 41] on button "Close" at bounding box center [561, 39] width 56 height 31
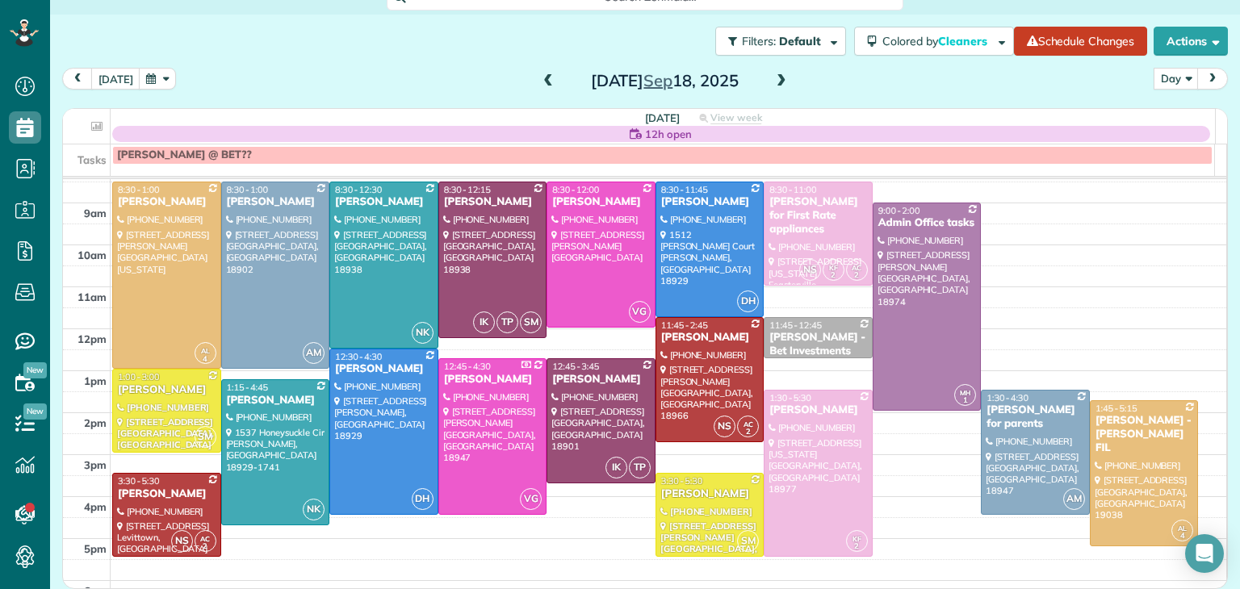
click at [541, 82] on span at bounding box center [548, 81] width 18 height 15
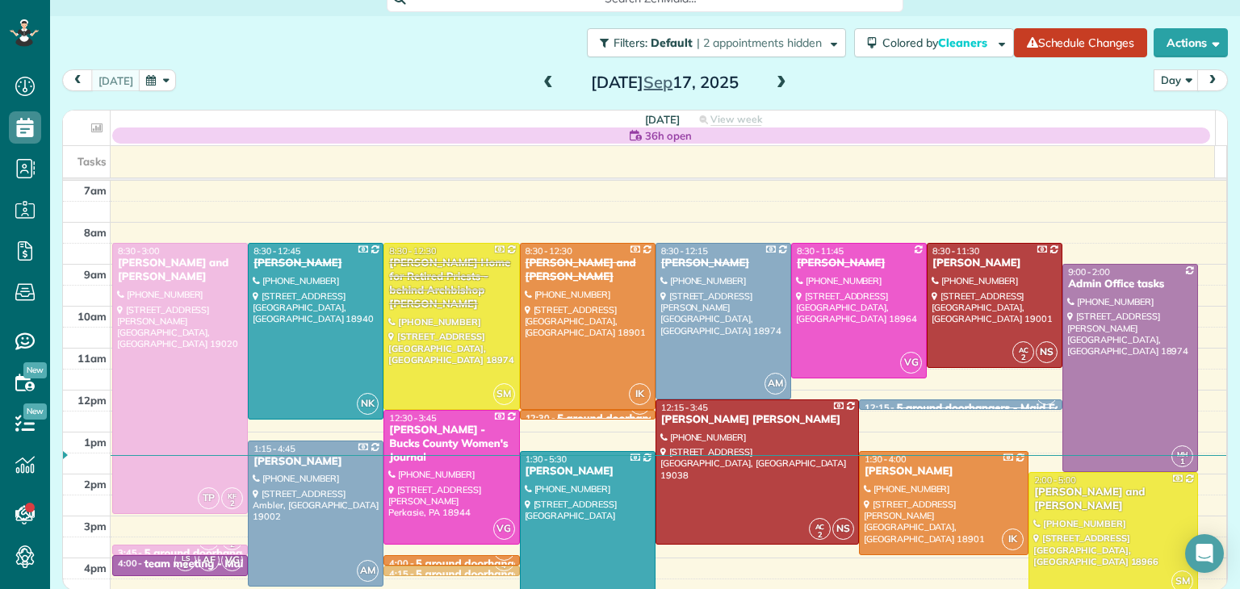
click at [539, 76] on span at bounding box center [548, 83] width 18 height 15
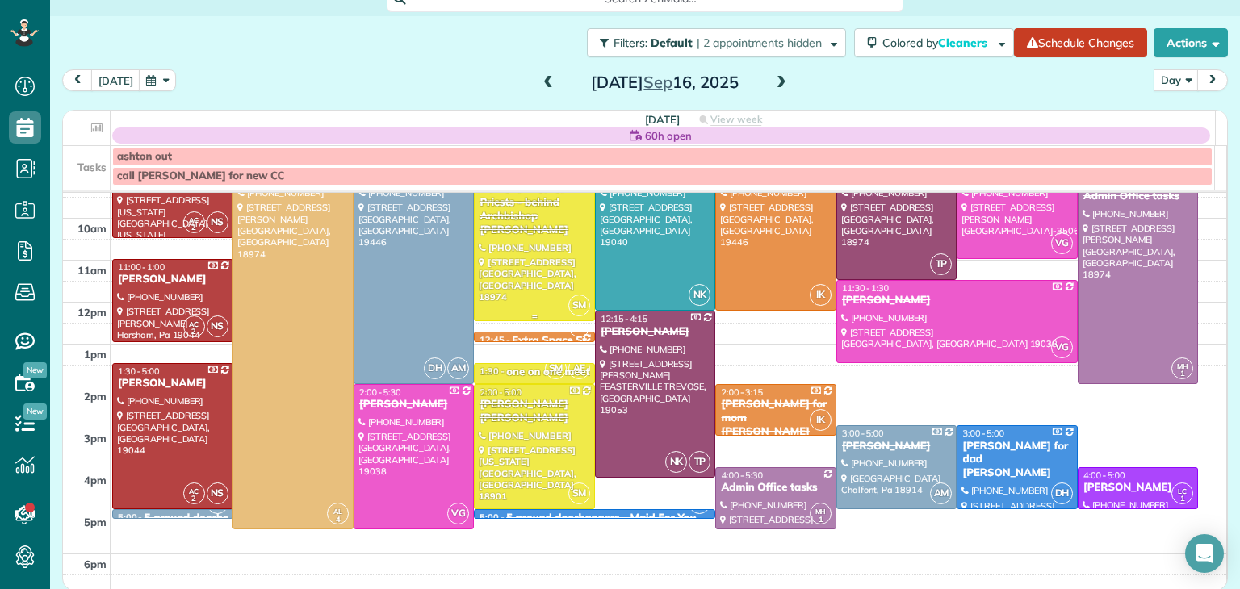
scroll to position [102, 0]
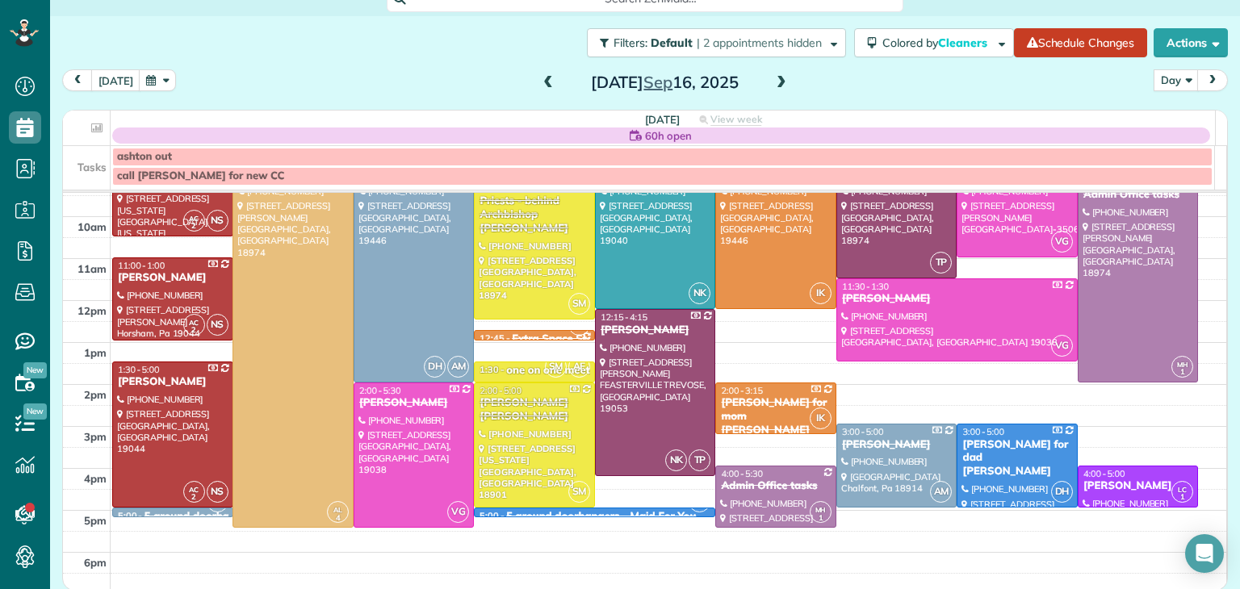
click at [542, 76] on span at bounding box center [548, 83] width 18 height 15
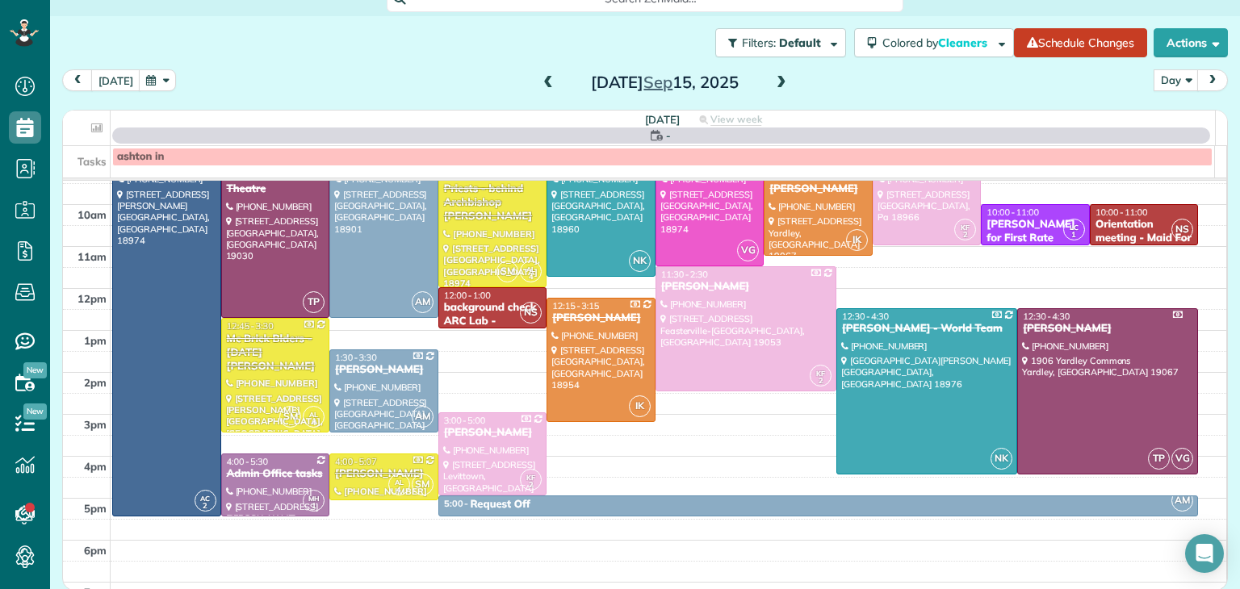
scroll to position [0, 0]
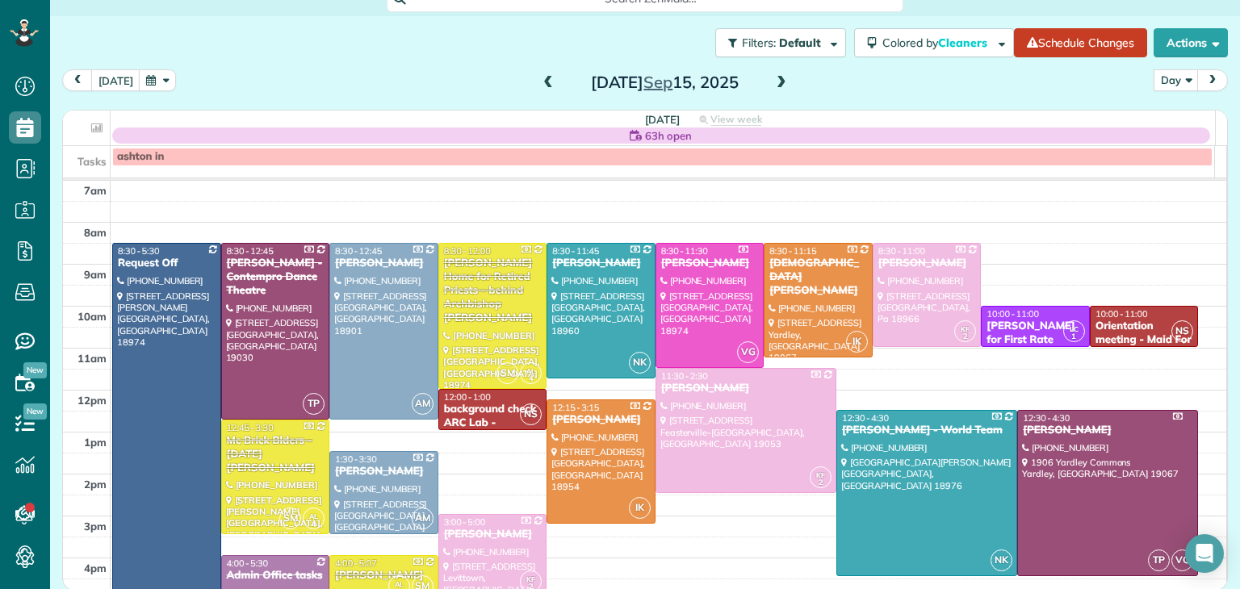
click at [539, 88] on span at bounding box center [548, 83] width 18 height 15
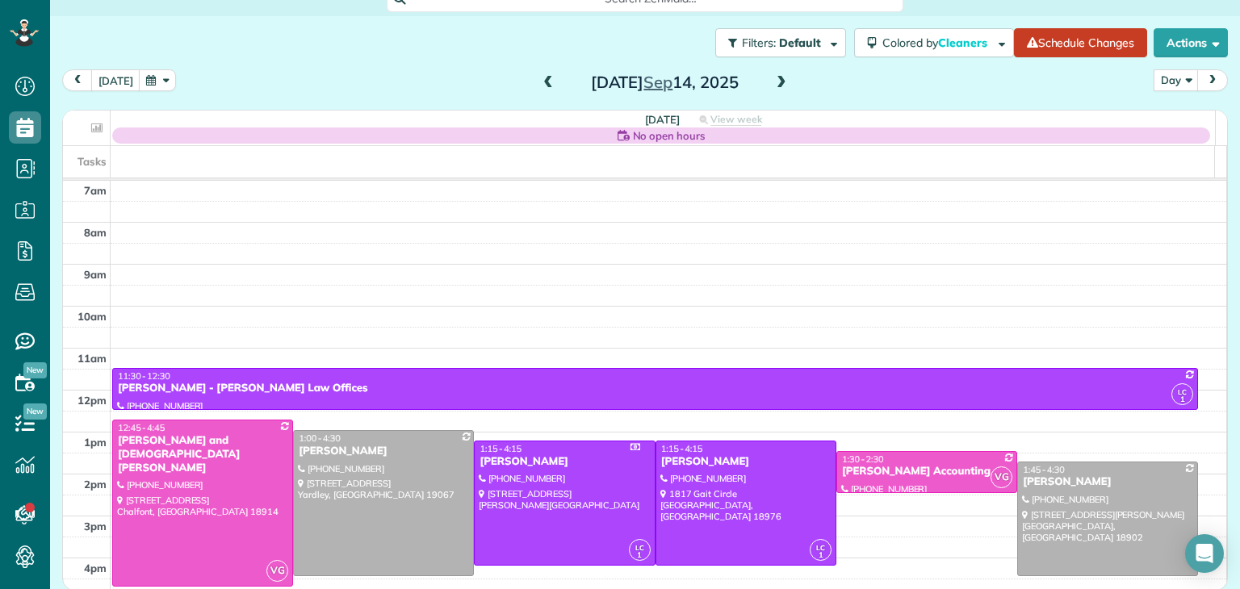
click at [539, 88] on span at bounding box center [548, 83] width 18 height 15
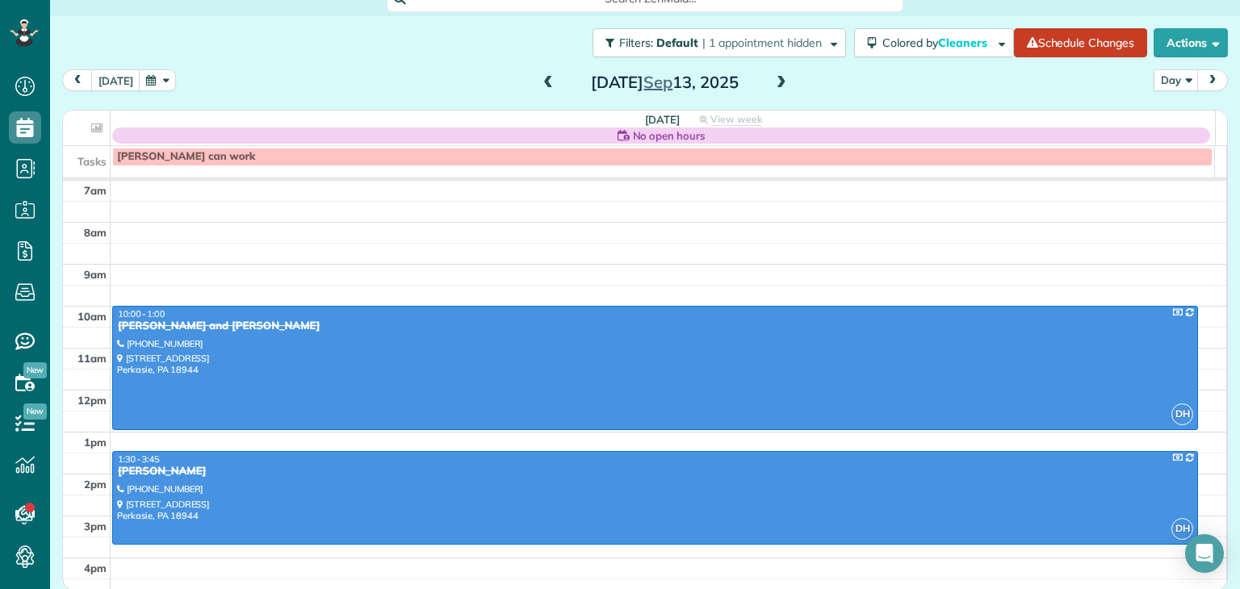
click at [539, 88] on span at bounding box center [548, 83] width 18 height 15
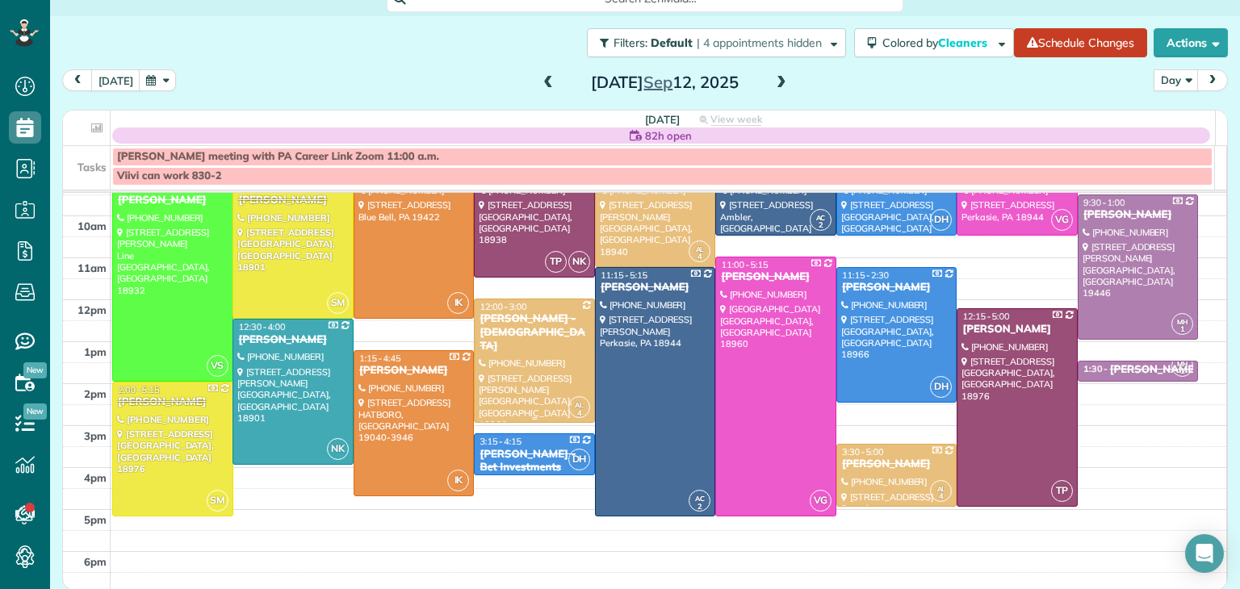
scroll to position [105, 0]
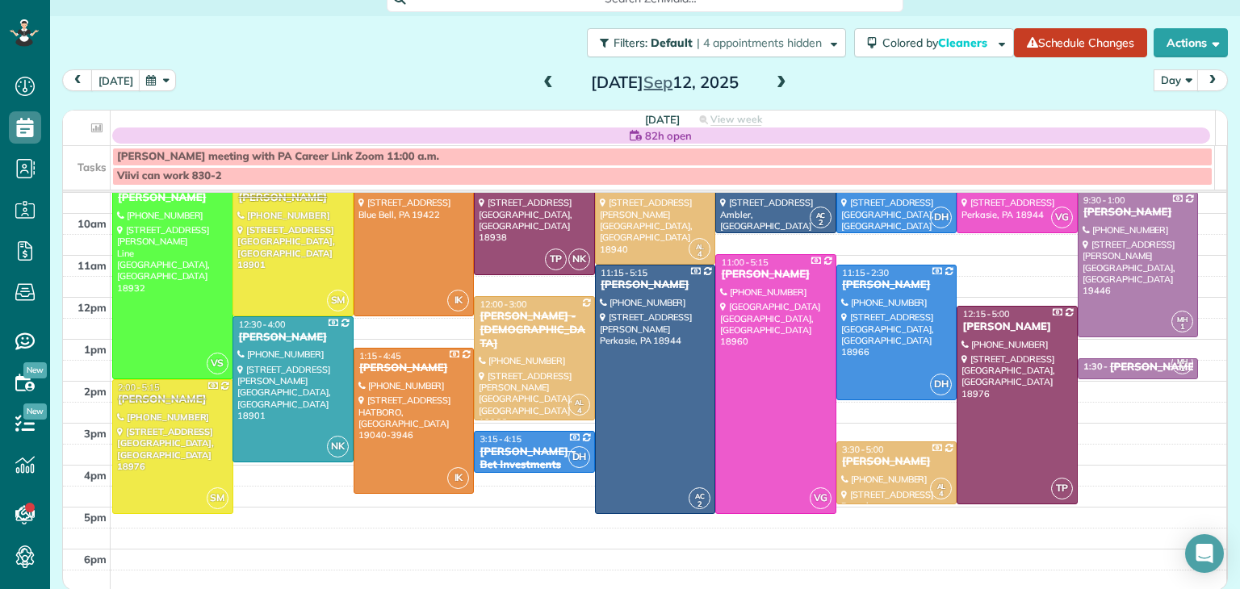
click at [539, 80] on span at bounding box center [548, 83] width 18 height 15
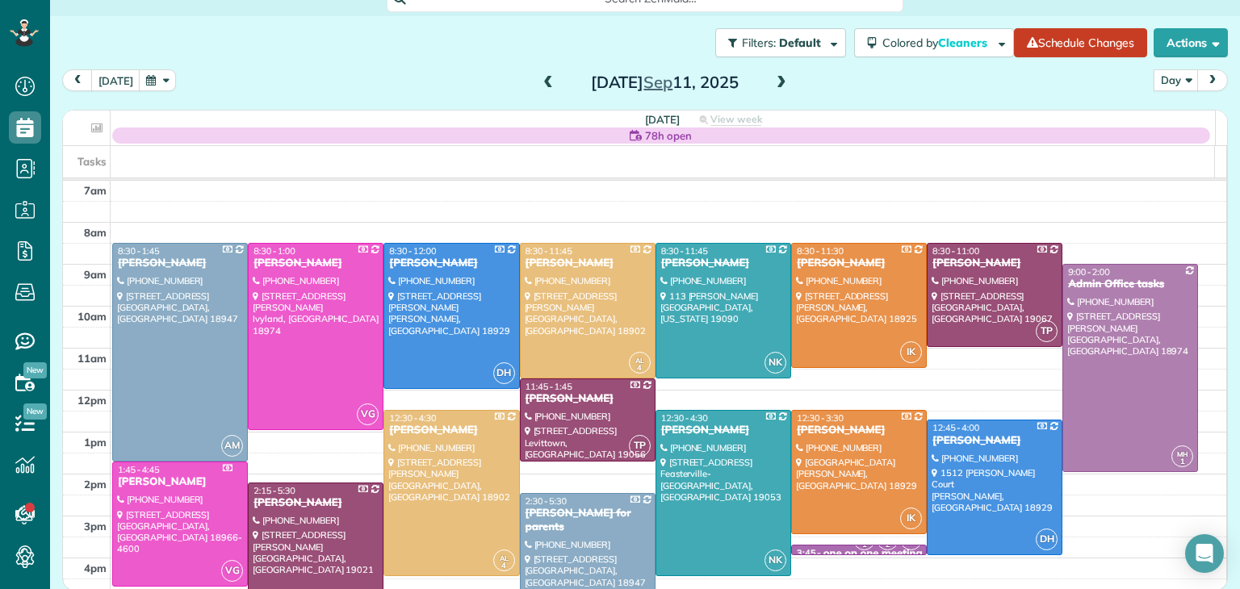
click at [539, 80] on span at bounding box center [548, 83] width 18 height 15
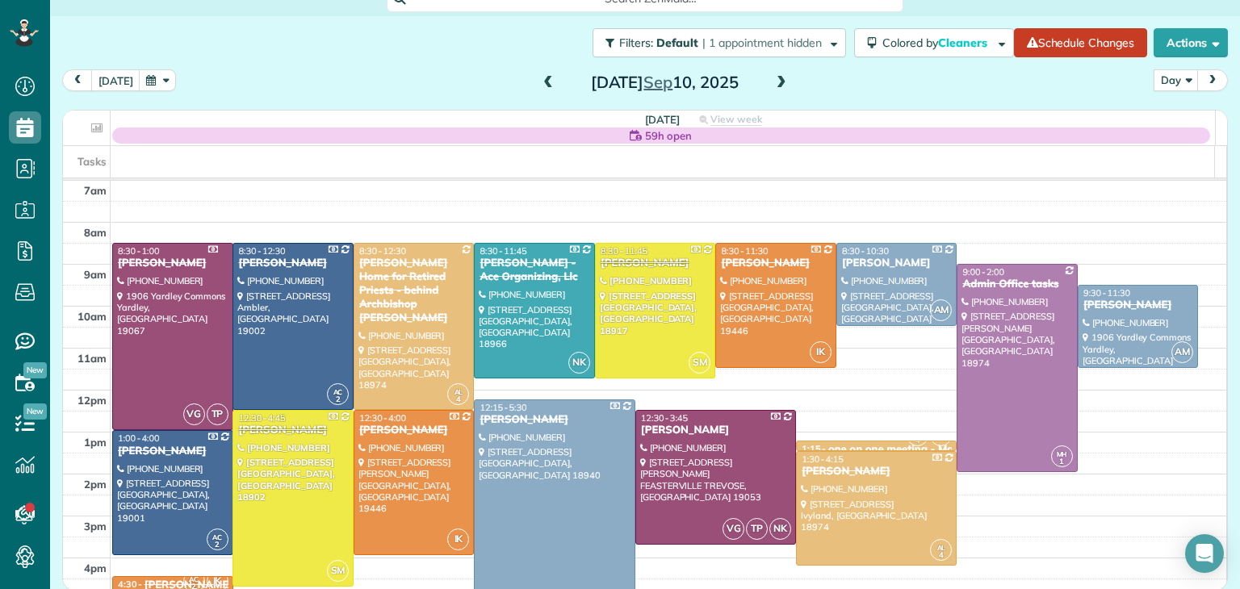
click at [539, 80] on span at bounding box center [548, 83] width 18 height 15
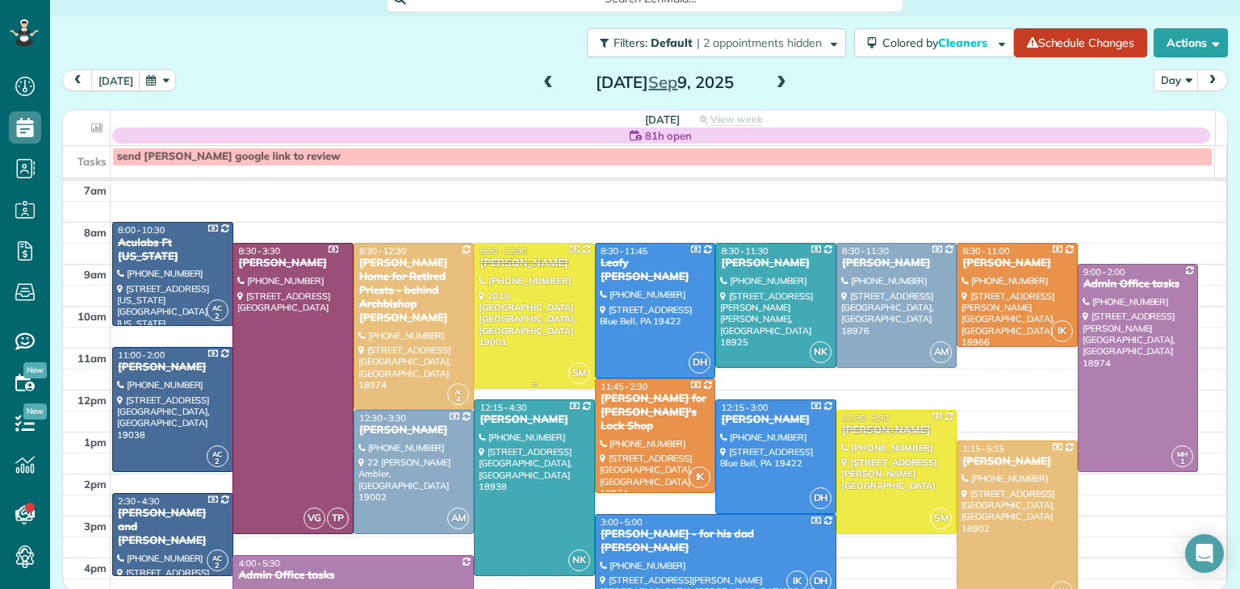
click at [520, 277] on div at bounding box center [533, 316] width 119 height 144
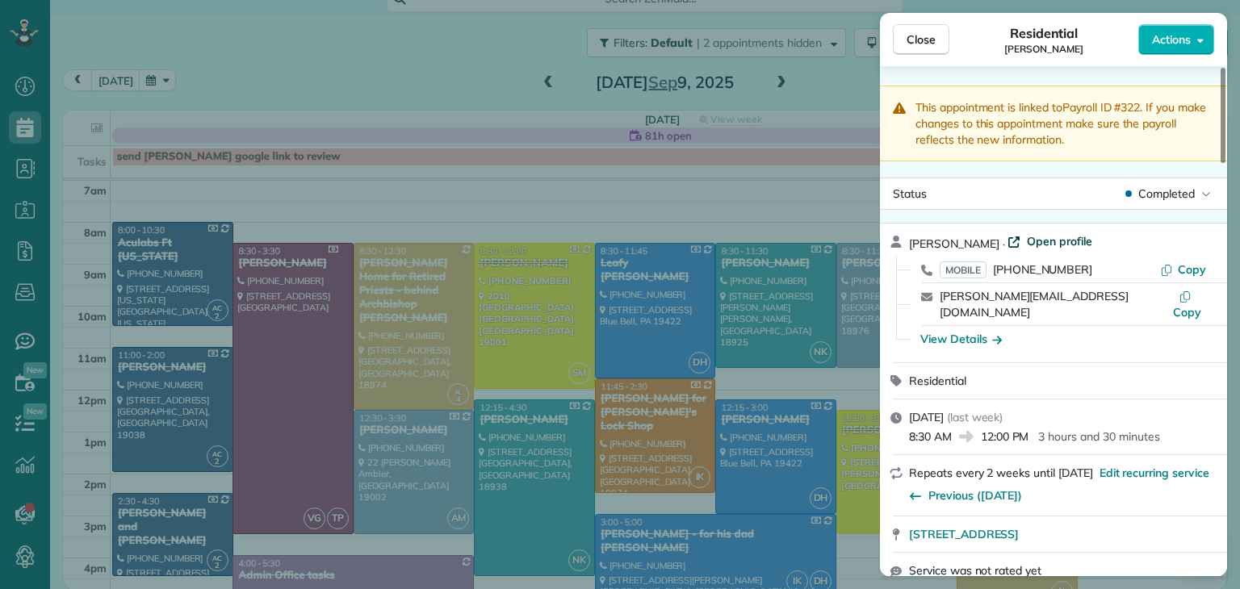
click at [1030, 240] on span "Open profile" at bounding box center [1058, 241] width 65 height 16
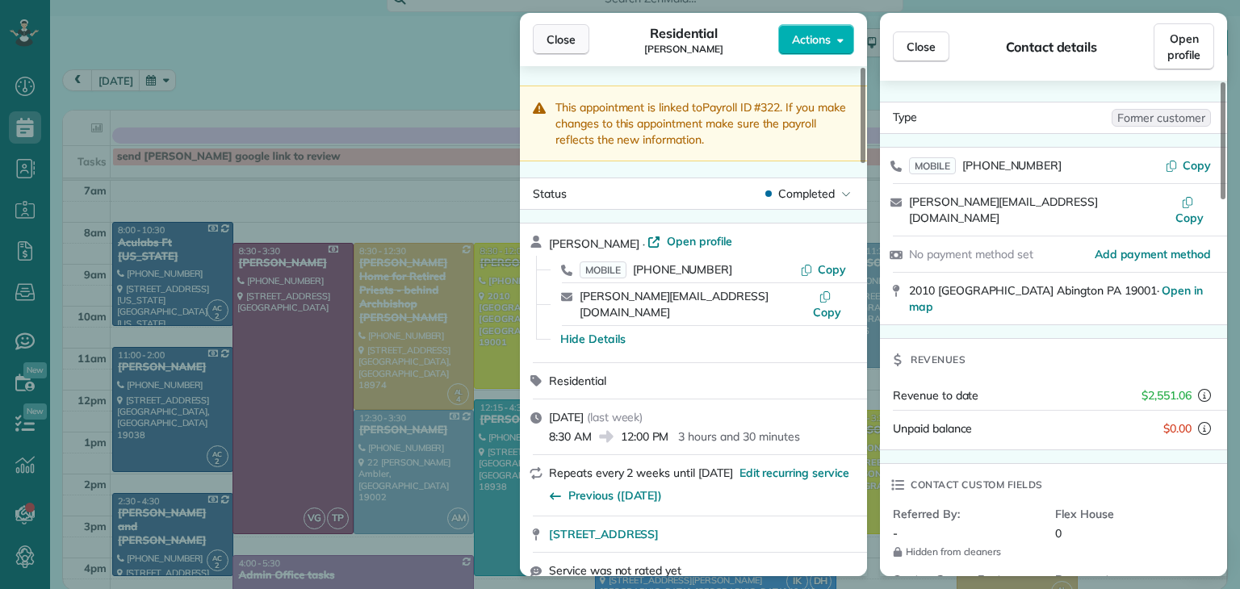
click at [562, 25] on button "Close" at bounding box center [561, 39] width 56 height 31
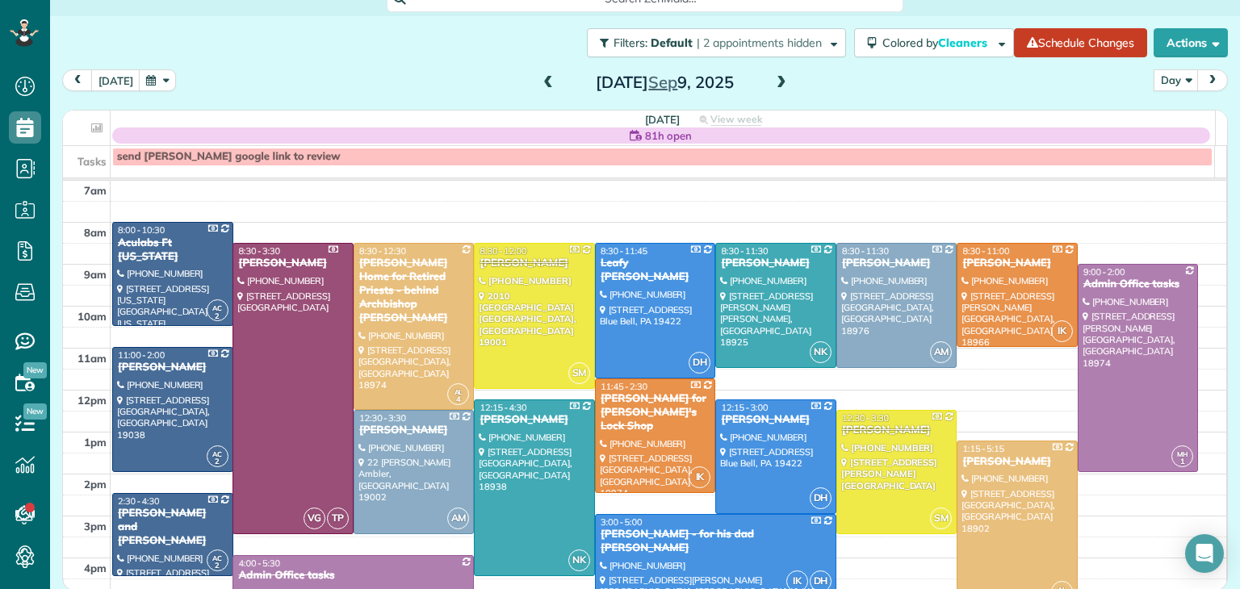
click at [539, 82] on span at bounding box center [548, 83] width 18 height 15
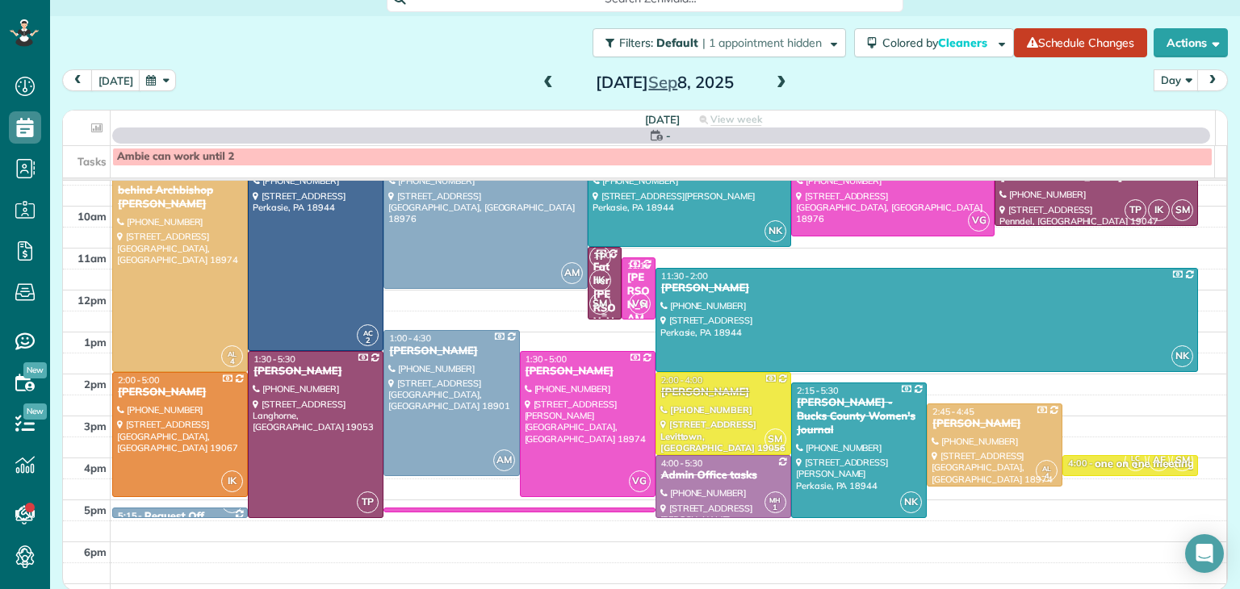
scroll to position [100, 0]
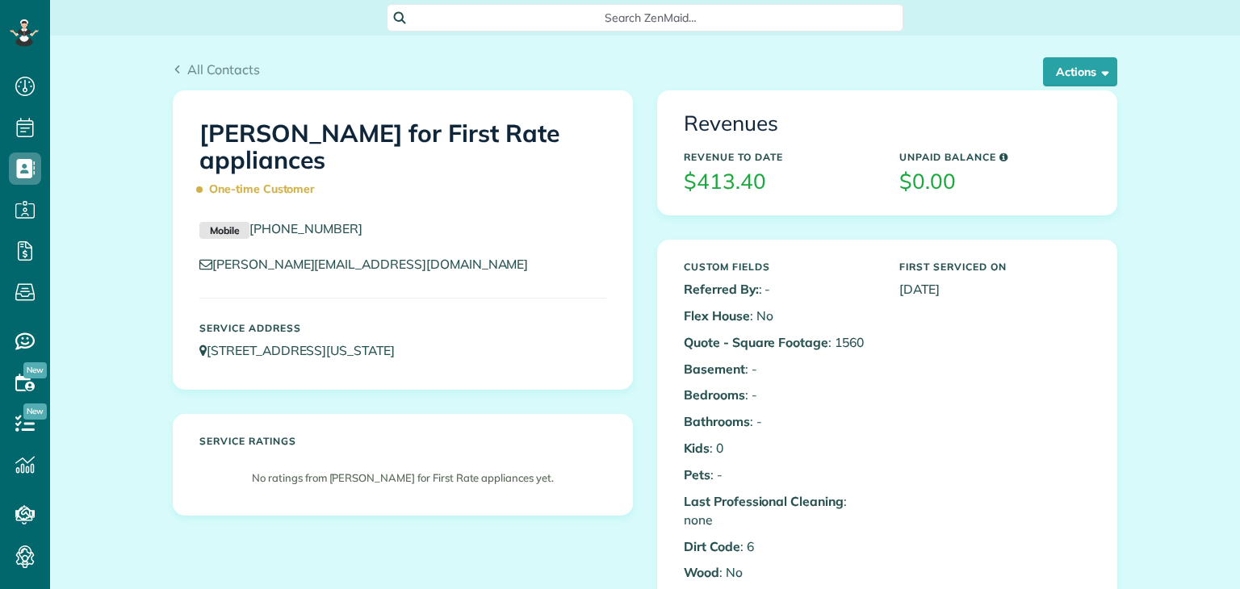
scroll to position [7, 7]
drag, startPoint x: 537, startPoint y: 334, endPoint x: 416, endPoint y: 362, distance: 124.3
click at [416, 362] on div "Service Address 703 East Pennsylvania Blvd Feasterville-Trevose PA 19053" at bounding box center [402, 341] width 431 height 53
click at [522, 311] on div "Shawn Lolk for First Rate appliances One-time Customer Mobile (267) 515-4474 sh…" at bounding box center [402, 240] width 458 height 298
drag, startPoint x: 203, startPoint y: 359, endPoint x: 545, endPoint y: 356, distance: 341.4
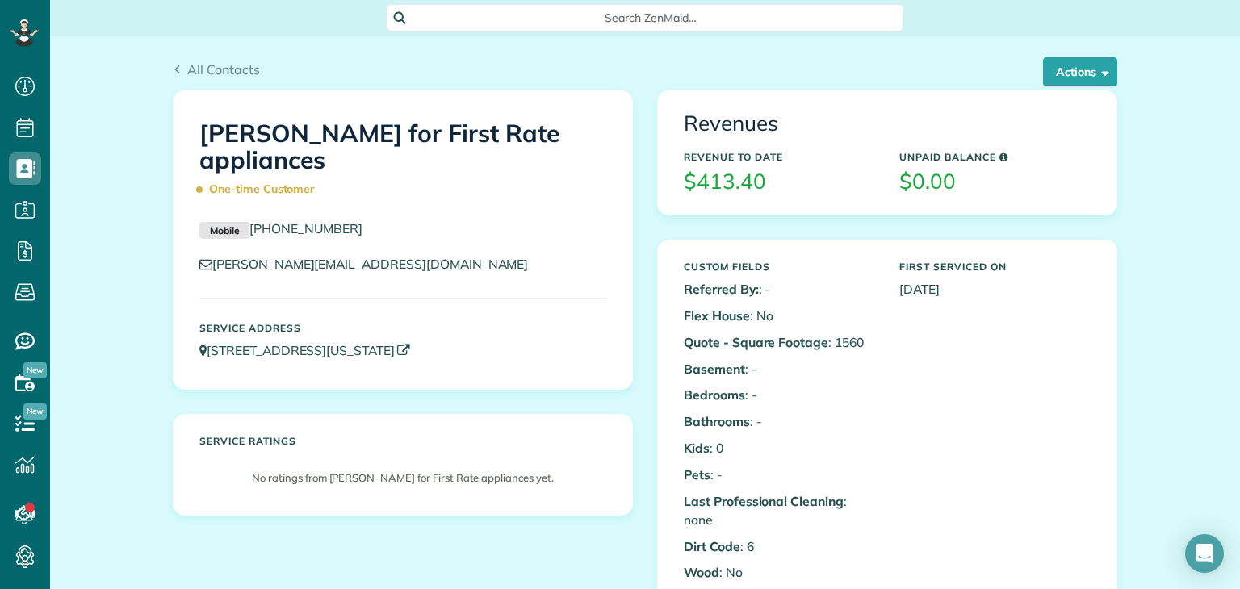
click at [545, 356] on p "[STREET_ADDRESS][US_STATE]" at bounding box center [402, 350] width 407 height 19
copy link "[STREET_ADDRESS][US_STATE]"
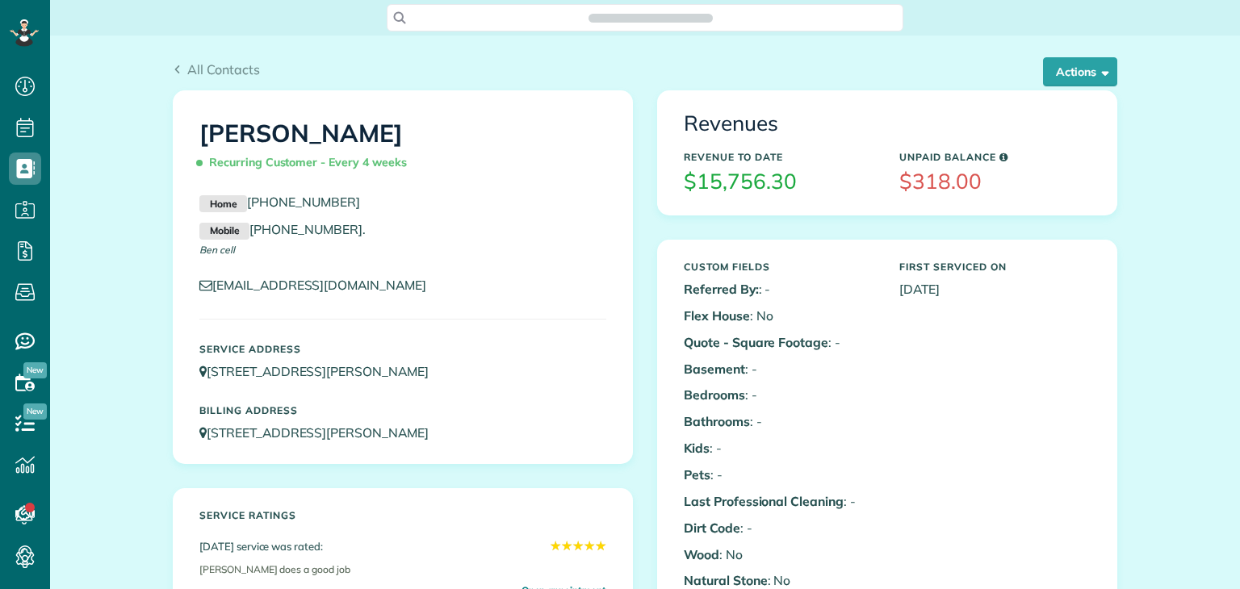
scroll to position [7, 7]
drag, startPoint x: 469, startPoint y: 383, endPoint x: 203, endPoint y: 390, distance: 265.6
click at [203, 390] on div "Service Address 255 Hogeland Road Southampton PA 18966 Billing Address 255 Hoge…" at bounding box center [402, 393] width 431 height 115
copy link "255 Hogeland Road Southampton PA 18966"
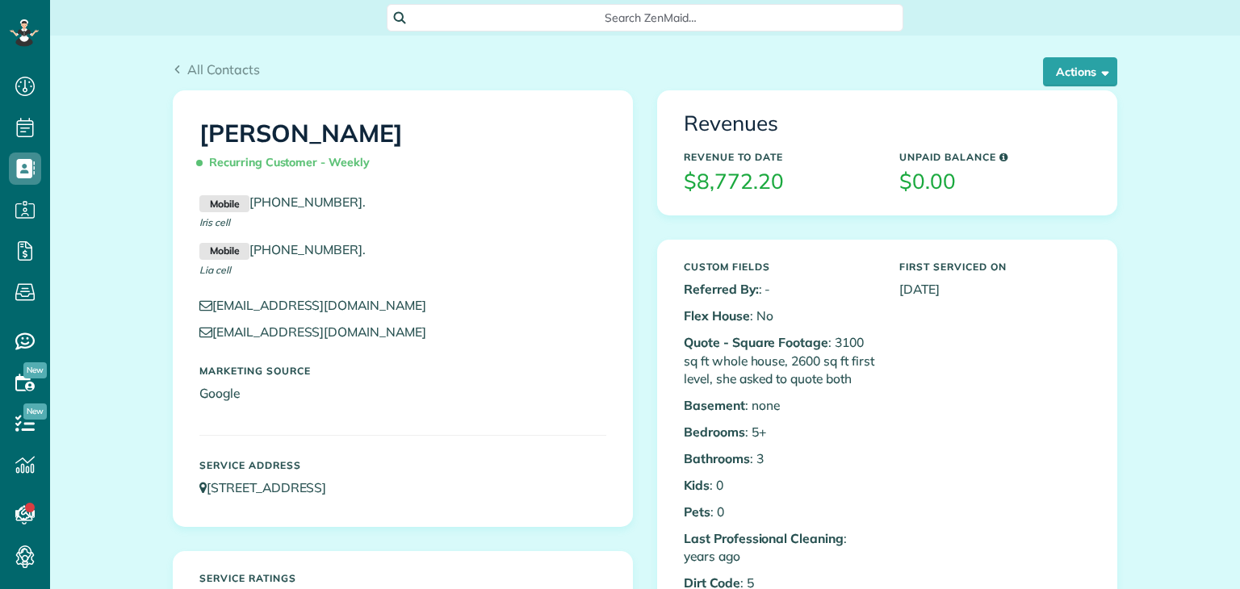
scroll to position [7, 7]
drag, startPoint x: 426, startPoint y: 499, endPoint x: 202, endPoint y: 507, distance: 224.5
click at [202, 507] on div "Service Address [STREET_ADDRESS]" at bounding box center [402, 482] width 431 height 61
copy link "[STREET_ADDRESS]"
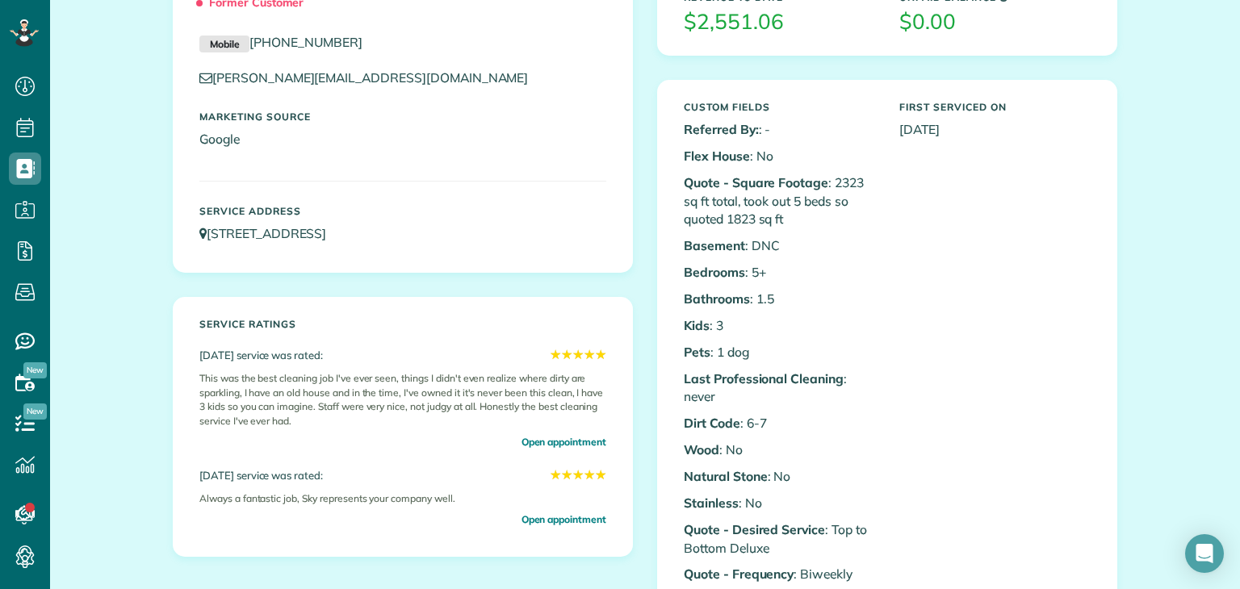
scroll to position [161, 0]
